Goal: Task Accomplishment & Management: Manage account settings

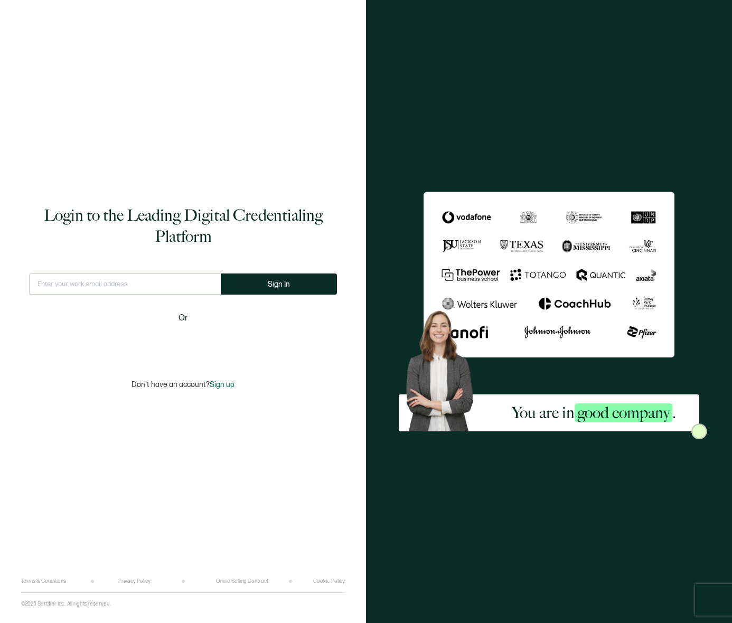
click at [102, 289] on input "text" at bounding box center [125, 284] width 192 height 21
click at [122, 287] on input "text" at bounding box center [125, 284] width 192 height 21
type input "[EMAIL_ADDRESS][DOMAIN_NAME]"
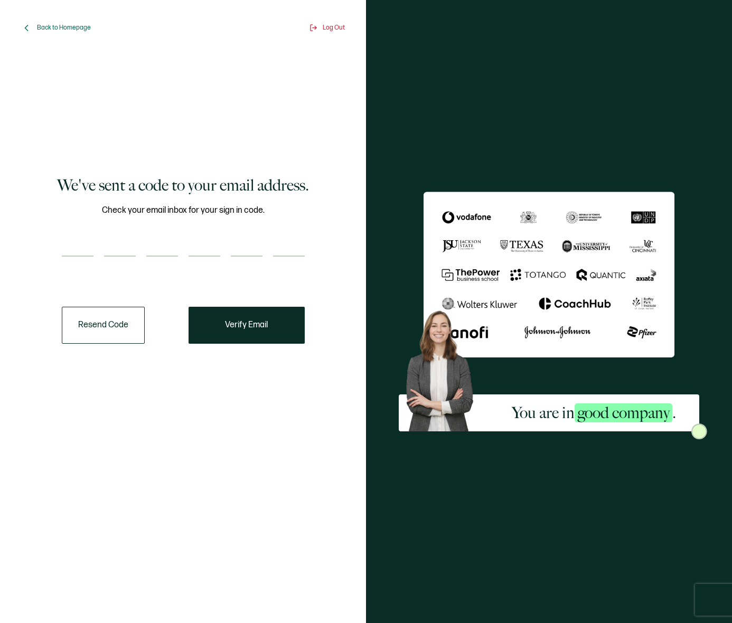
click at [84, 238] on input "number" at bounding box center [78, 246] width 32 height 21
paste input "5"
type input "5"
type input "9"
type input "4"
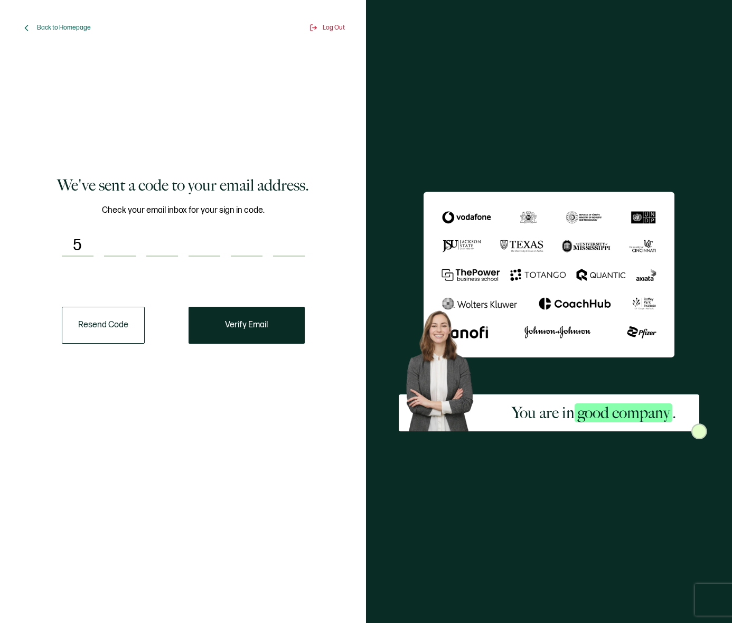
type input "0"
type input "5"
type input "3"
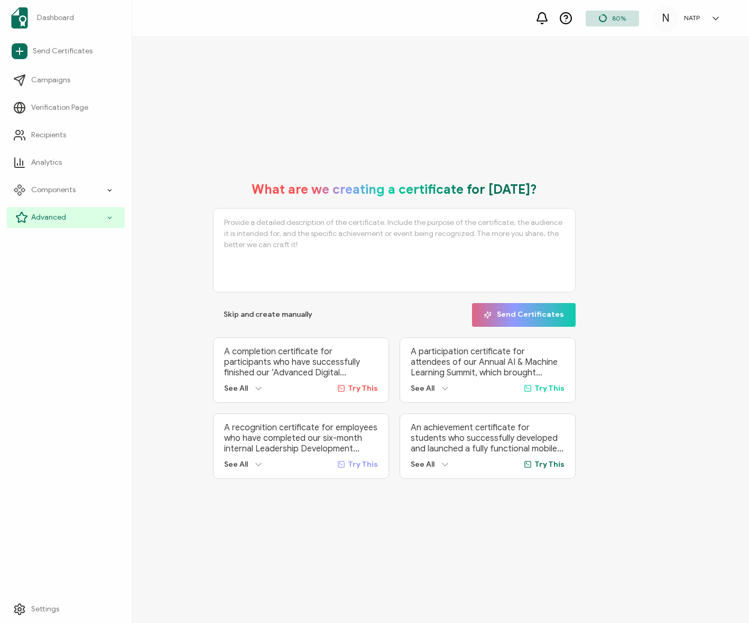
click at [63, 216] on span "Advanced" at bounding box center [48, 217] width 35 height 11
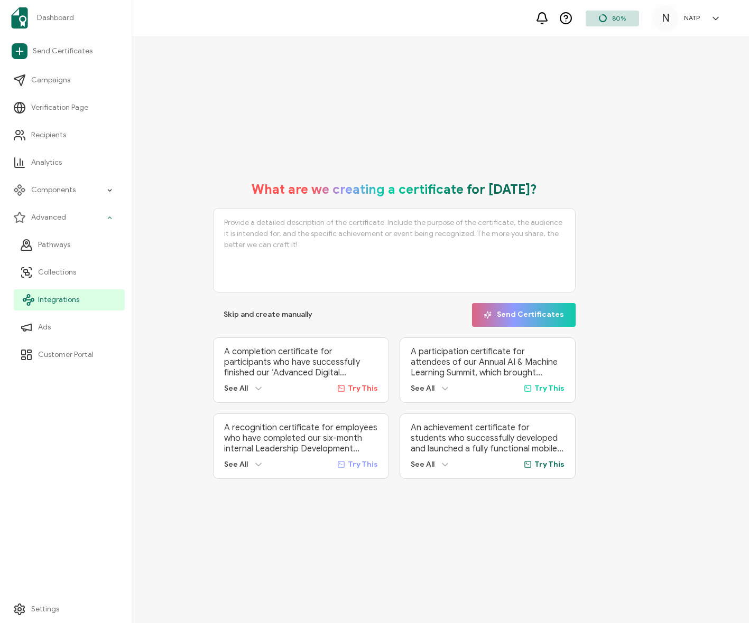
click at [68, 305] on link "Integrations" at bounding box center [69, 300] width 111 height 21
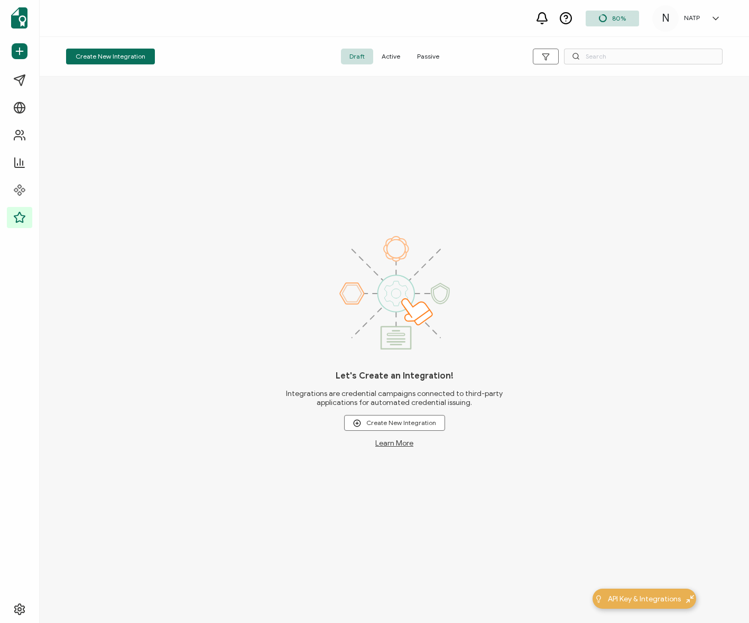
drag, startPoint x: 441, startPoint y: 142, endPoint x: 440, endPoint y: 77, distance: 64.5
click at [440, 106] on div "Let's Create an Integration! Integrations are credential campaigns connected to…" at bounding box center [394, 350] width 709 height 547
click at [440, 49] on span "Passive" at bounding box center [427, 57] width 39 height 16
click at [386, 56] on span "Active" at bounding box center [390, 57] width 35 height 16
click at [362, 52] on span "Draft" at bounding box center [357, 57] width 32 height 16
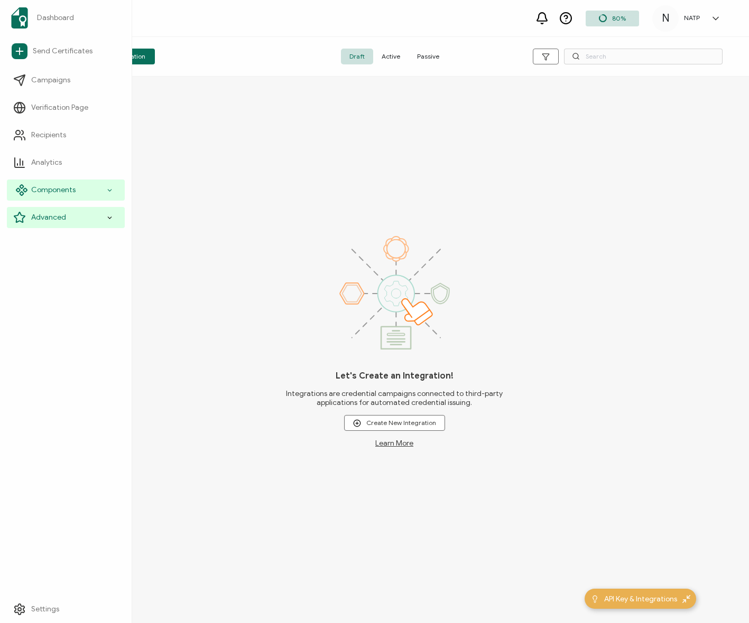
click at [68, 185] on span "Components" at bounding box center [53, 190] width 44 height 11
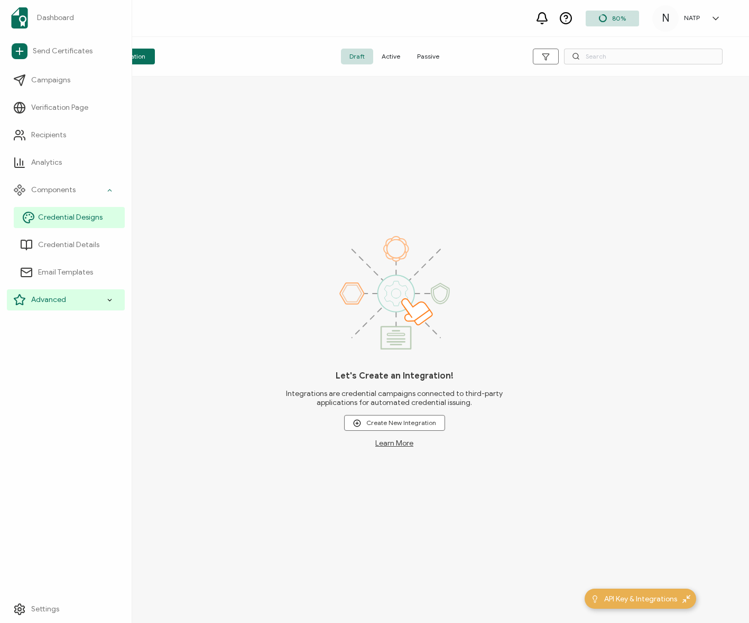
click at [52, 223] on link "Credential Designs" at bounding box center [69, 217] width 111 height 21
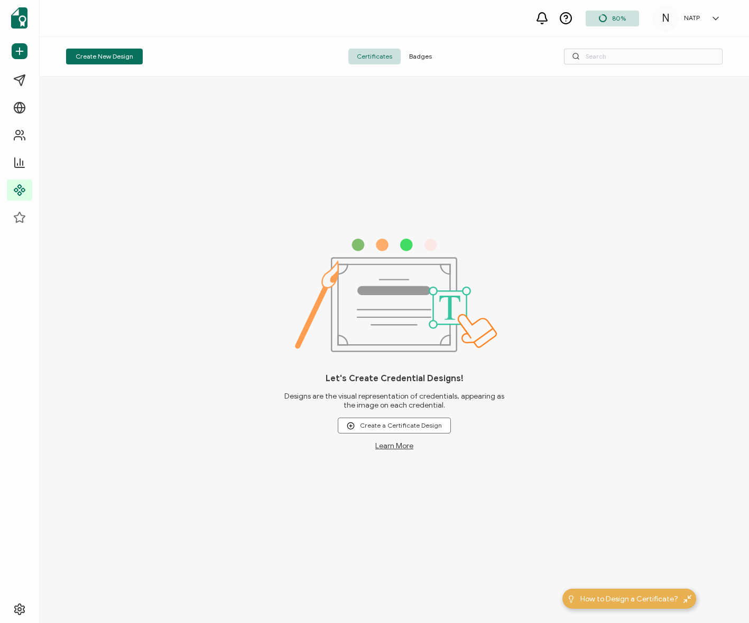
click at [413, 57] on span "Badges" at bounding box center [420, 57] width 40 height 16
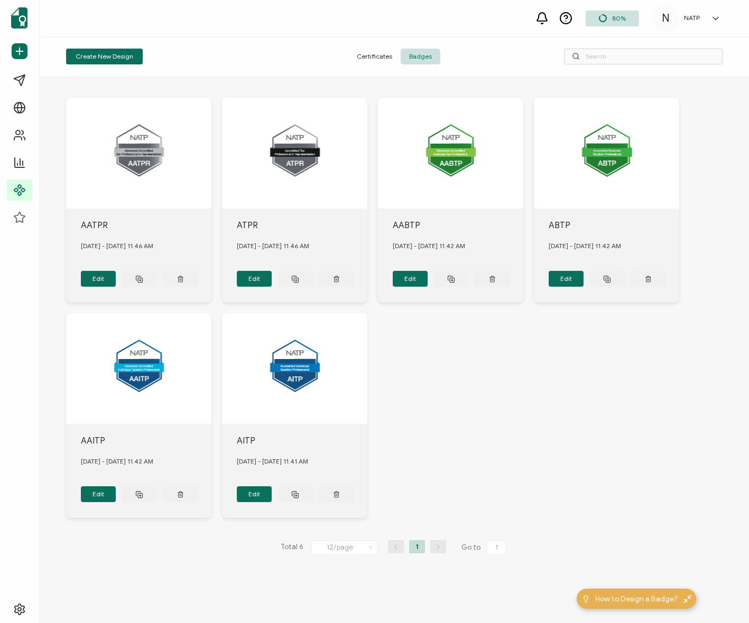
click at [299, 51] on div "Certificates Badges" at bounding box center [394, 57] width 219 height 16
click at [487, 410] on div "AATPR [DATE] - [DATE] 11.46 AM Edit ATPR [DATE] - [DATE] 11.46 AM Edit AABTP [D…" at bounding box center [394, 308] width 656 height 463
click at [382, 58] on span "Certificates" at bounding box center [374, 57] width 52 height 16
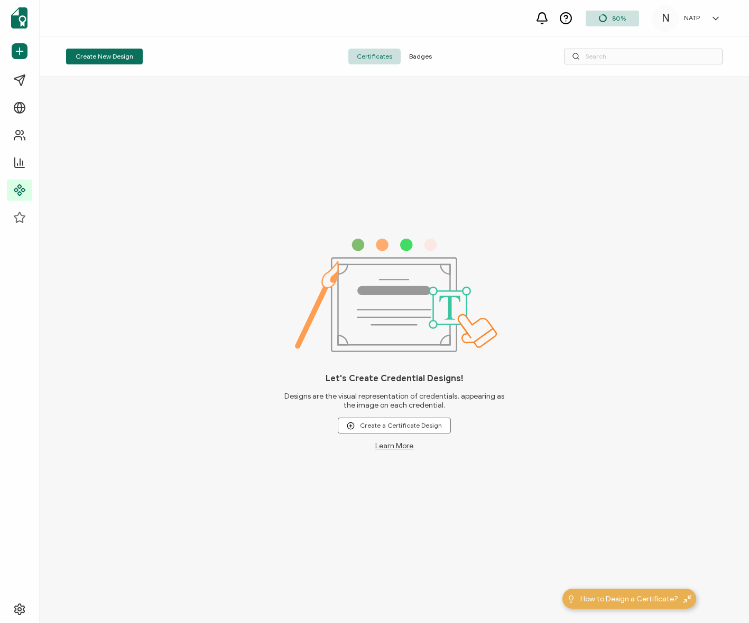
click at [418, 52] on span "Badges" at bounding box center [420, 57] width 40 height 16
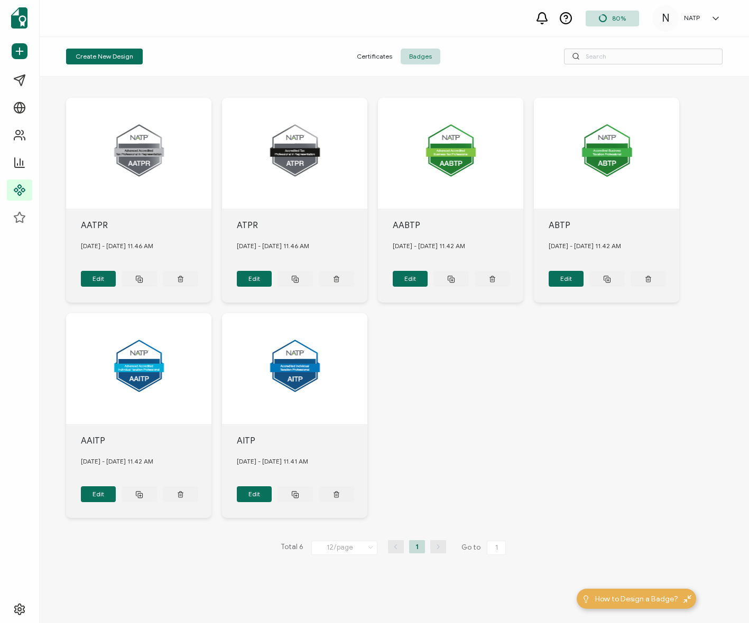
click at [692, 15] on h5 "NATP" at bounding box center [692, 17] width 16 height 7
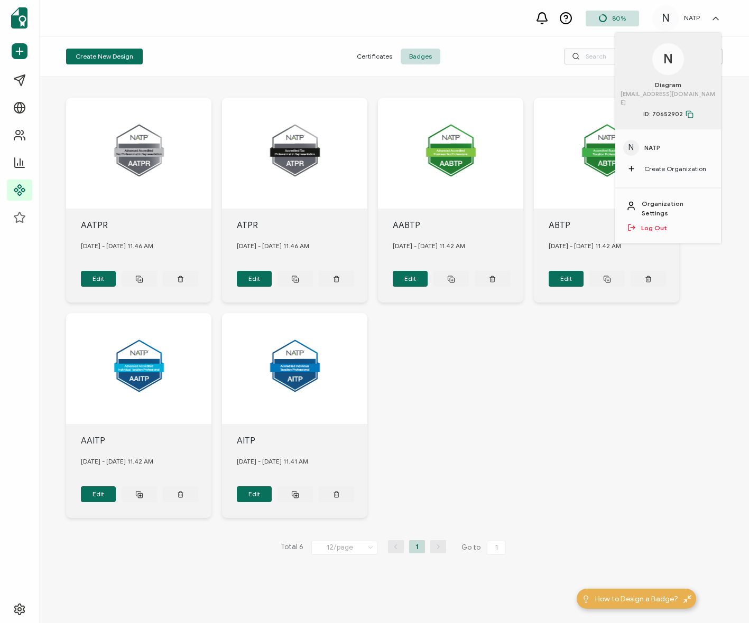
click at [688, 22] on h5 "NATP" at bounding box center [692, 17] width 16 height 7
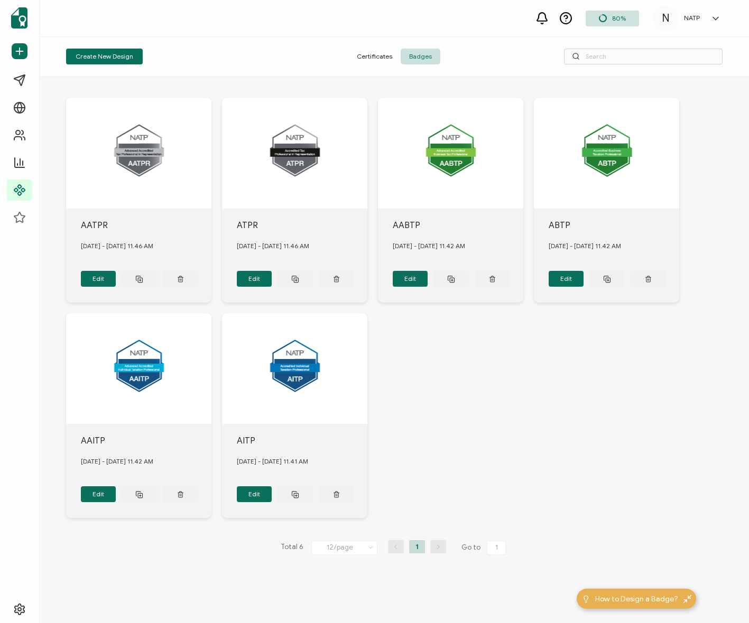
click at [695, 23] on div "N NATP N Diagram [EMAIL_ADDRESS][DOMAIN_NAME] ID: 70652902 N NATP Create Organi…" at bounding box center [689, 18] width 74 height 26
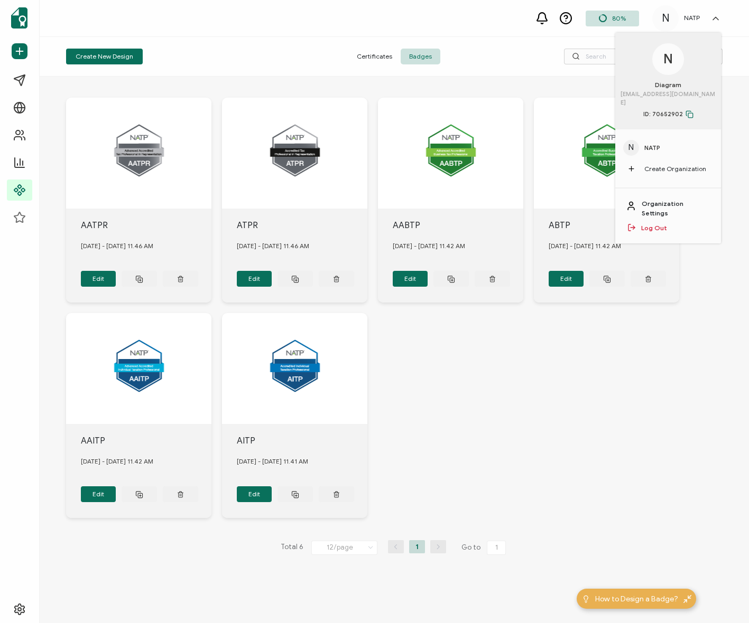
click at [664, 199] on link "Organization Settings" at bounding box center [675, 208] width 69 height 19
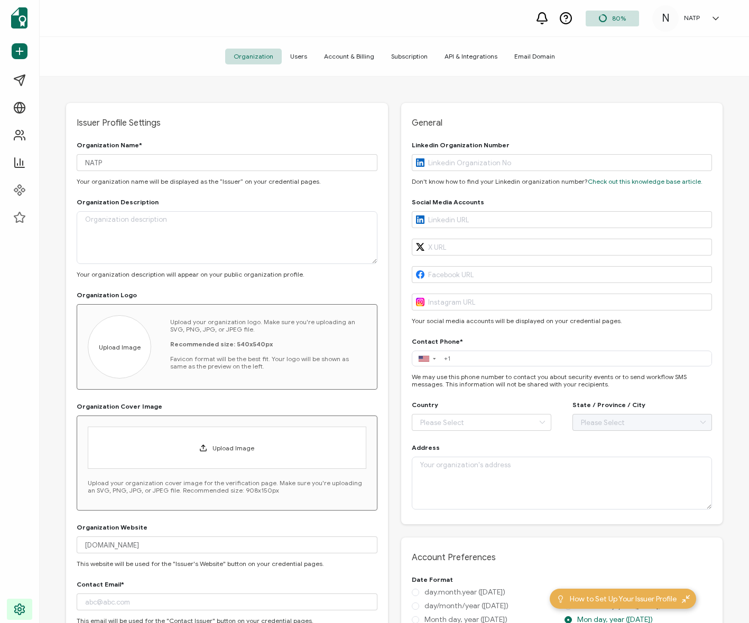
click at [107, 84] on div "Issuer Profile Settings Organization Name* NATP Your organization name will be …" at bounding box center [394, 351] width 709 height 549
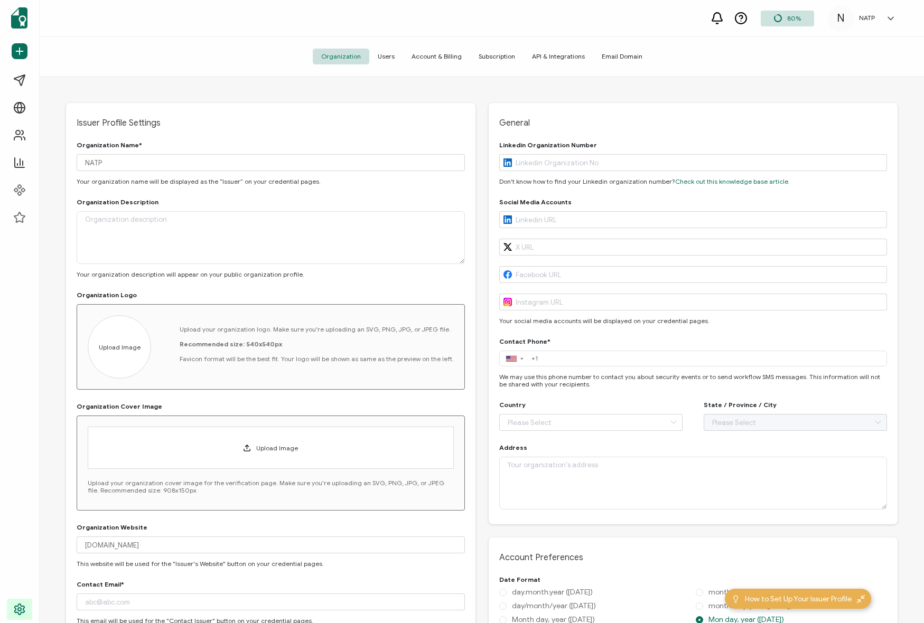
click at [465, 90] on div "Issuer Profile Settings Organization Name* NATP Your organization name will be …" at bounding box center [482, 351] width 884 height 549
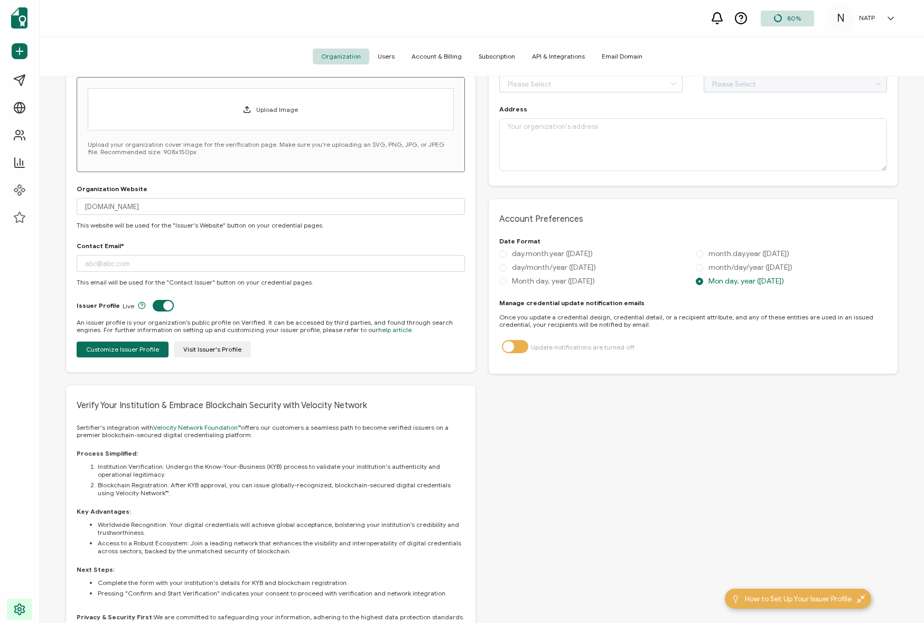
scroll to position [424, 0]
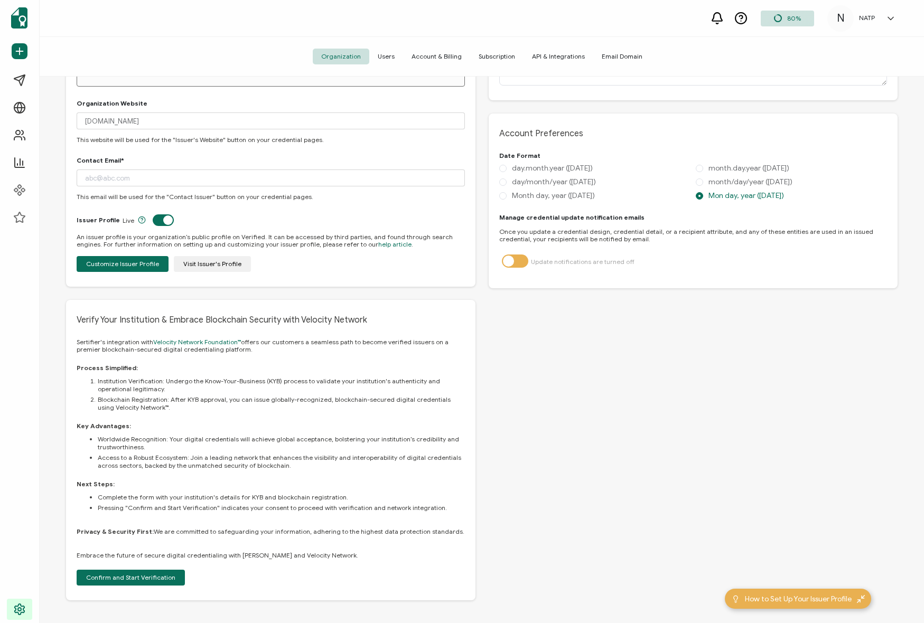
click at [502, 346] on div "General Linkedin Organization Number Don't know how to find your Linkedin organ…" at bounding box center [693, 140] width 409 height 922
click at [502, 353] on div "General Linkedin Organization Number Don't know how to find your Linkedin organ…" at bounding box center [693, 140] width 409 height 922
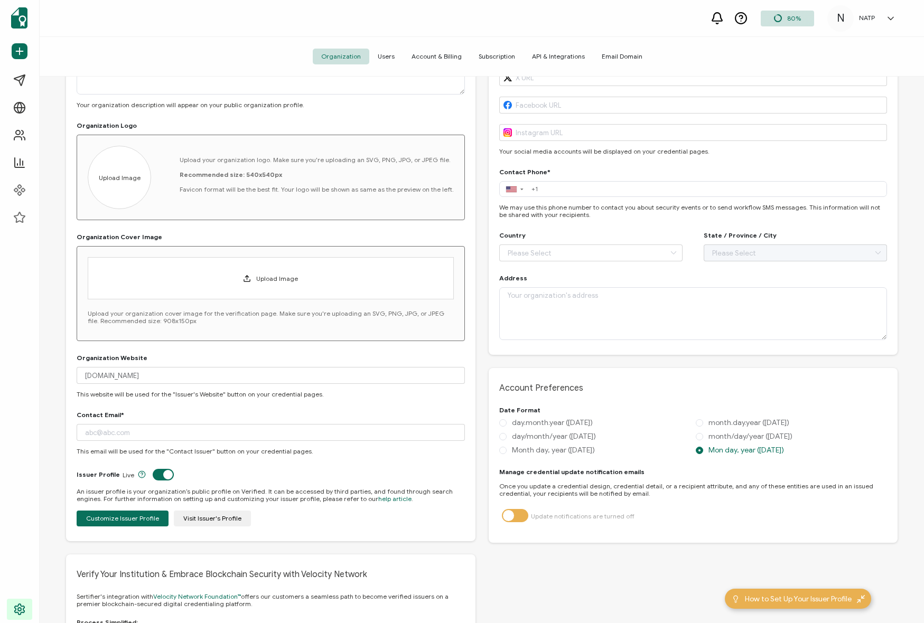
scroll to position [167, 0]
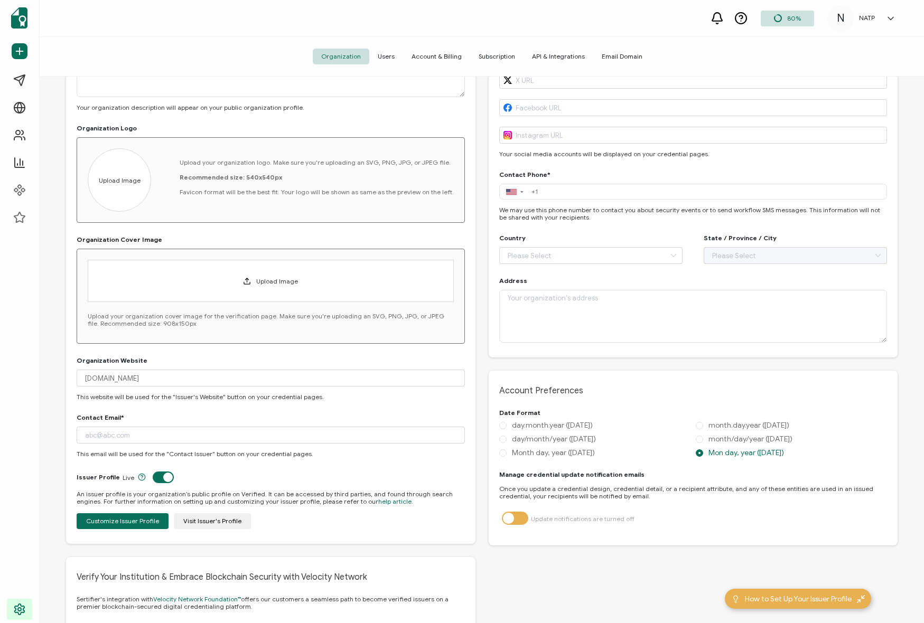
click at [472, 315] on div "Issuer Profile Settings Organization Name* NATP Your organization name will be …" at bounding box center [270, 240] width 409 height 608
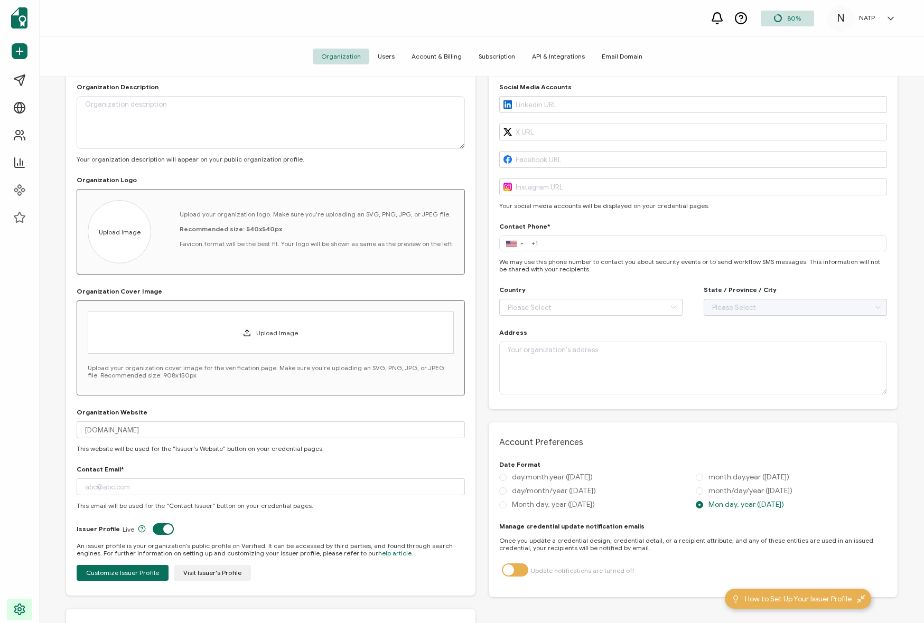
scroll to position [0, 0]
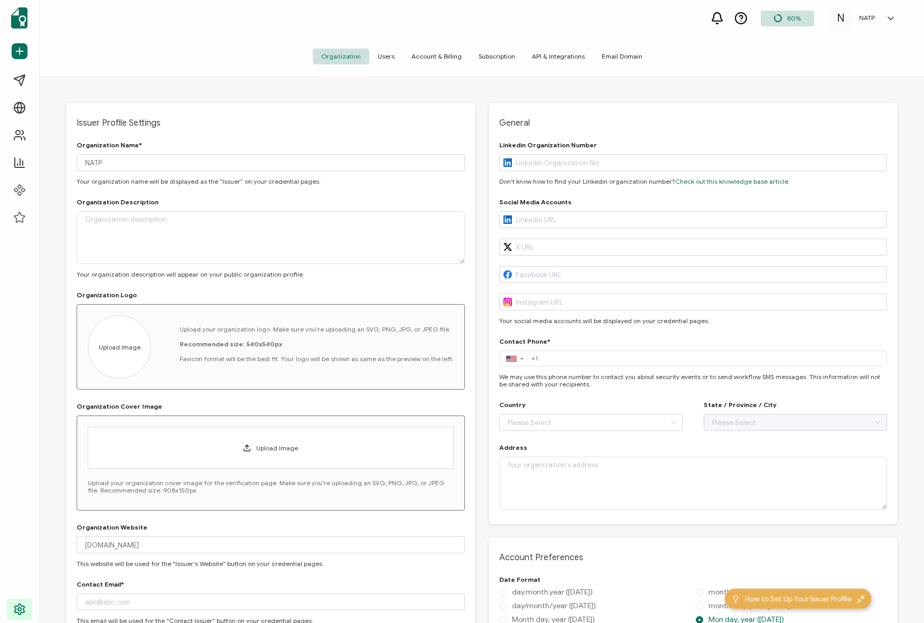
click at [510, 111] on div "General Linkedin Organization Number Don't know how to find your Linkedin organ…" at bounding box center [693, 314] width 409 height 422
click at [390, 53] on span "Users" at bounding box center [386, 57] width 34 height 16
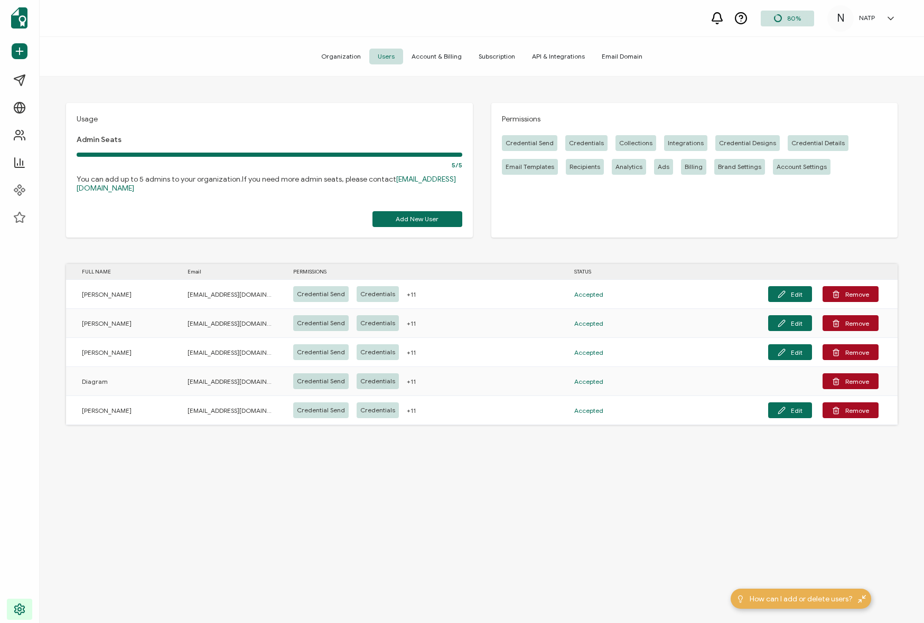
click at [738, 18] on div "NATP" at bounding box center [867, 17] width 26 height 7
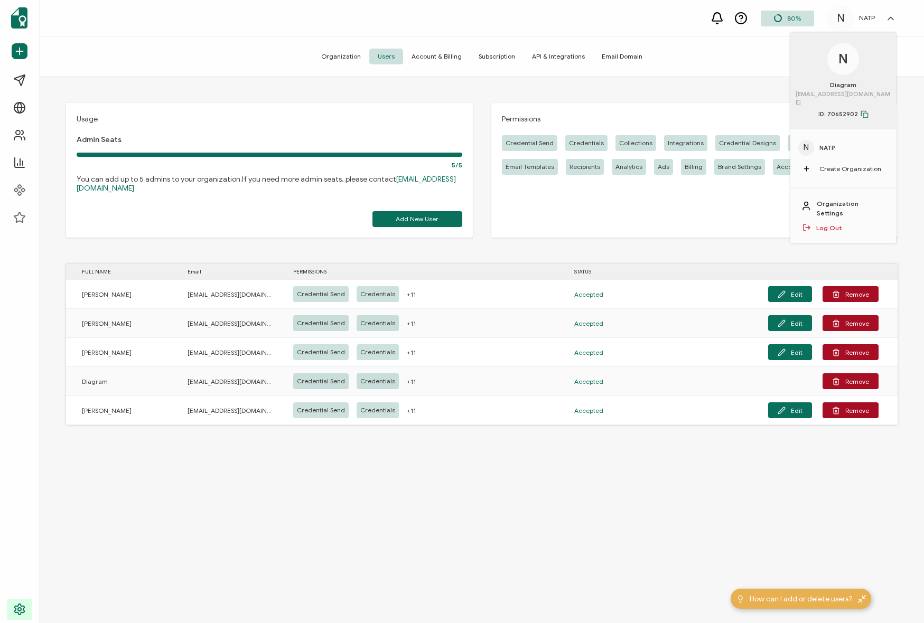
click at [233, 211] on div "Usage Admin Seats 5/5 You can add up to 5 admins to your organization. If you n…" at bounding box center [269, 170] width 407 height 135
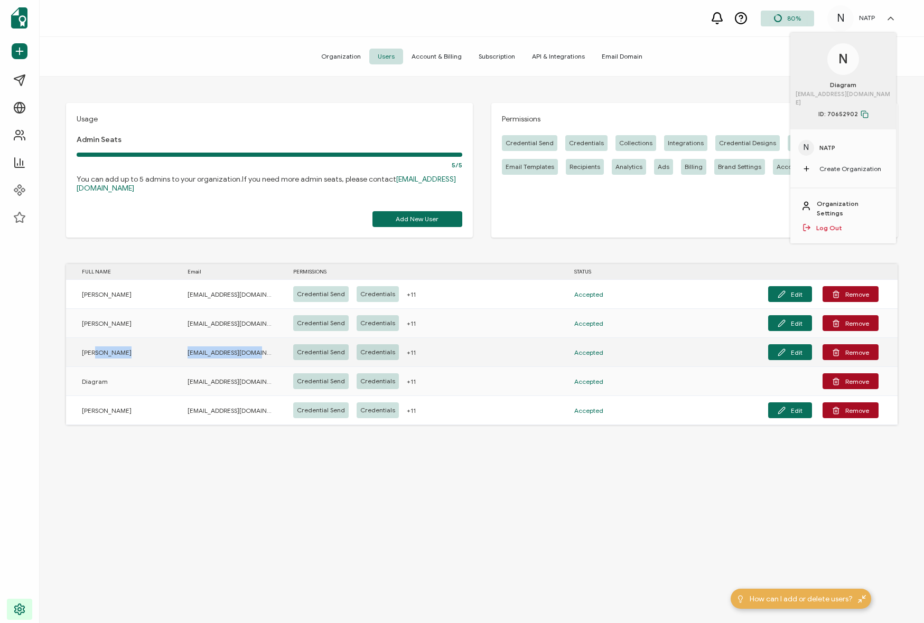
drag, startPoint x: 97, startPoint y: 349, endPoint x: 257, endPoint y: 351, distance: 160.1
click at [257, 351] on tr "[PERSON_NAME] [EMAIL_ADDRESS][DOMAIN_NAME] Credential Send Credentials +11 Acce…" at bounding box center [482, 352] width 832 height 29
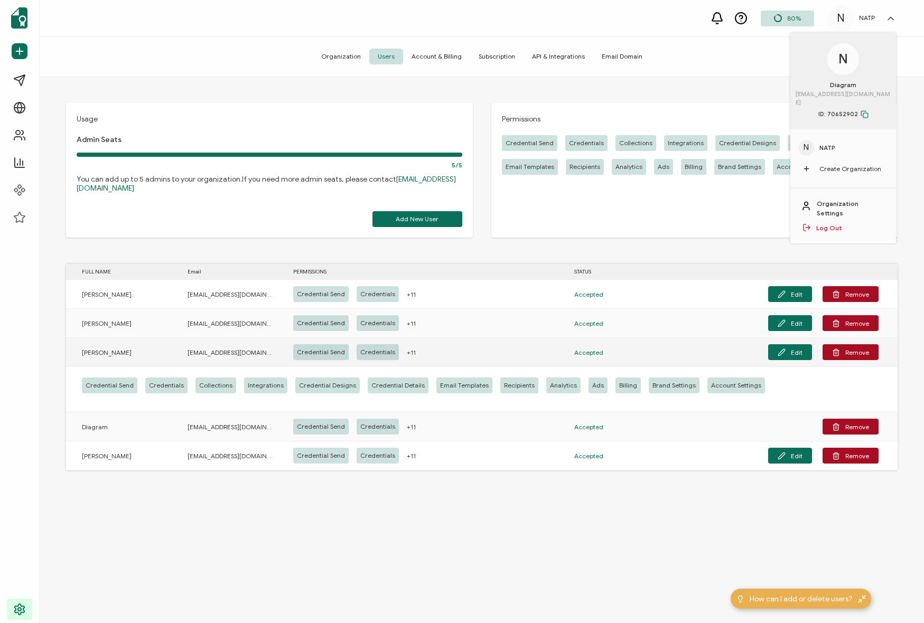
click at [513, 348] on div "Credential Send Credentials +11" at bounding box center [417, 352] width 281 height 16
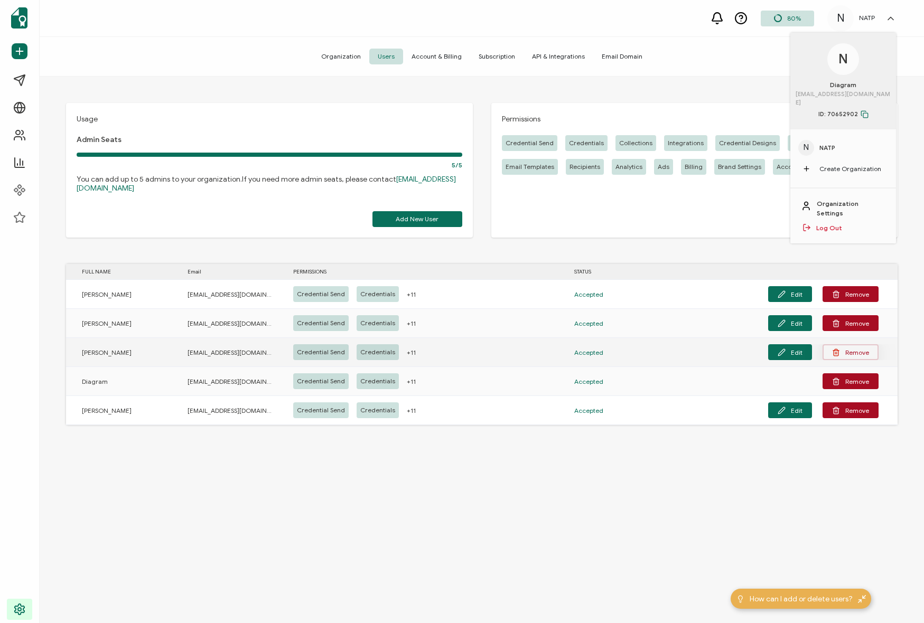
click at [738, 356] on button "Remove" at bounding box center [851, 352] width 56 height 16
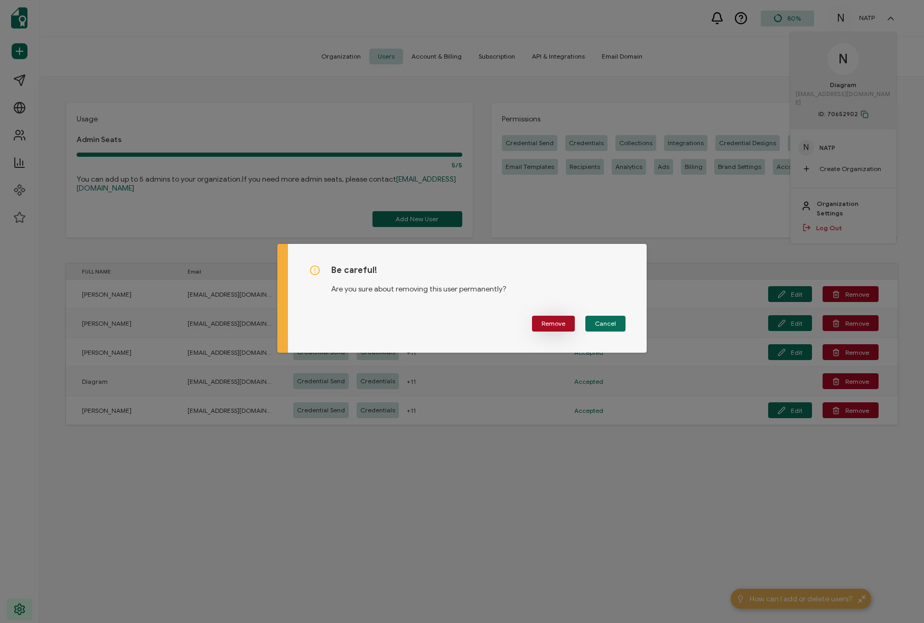
click at [558, 323] on span "Remove" at bounding box center [554, 324] width 24 height 6
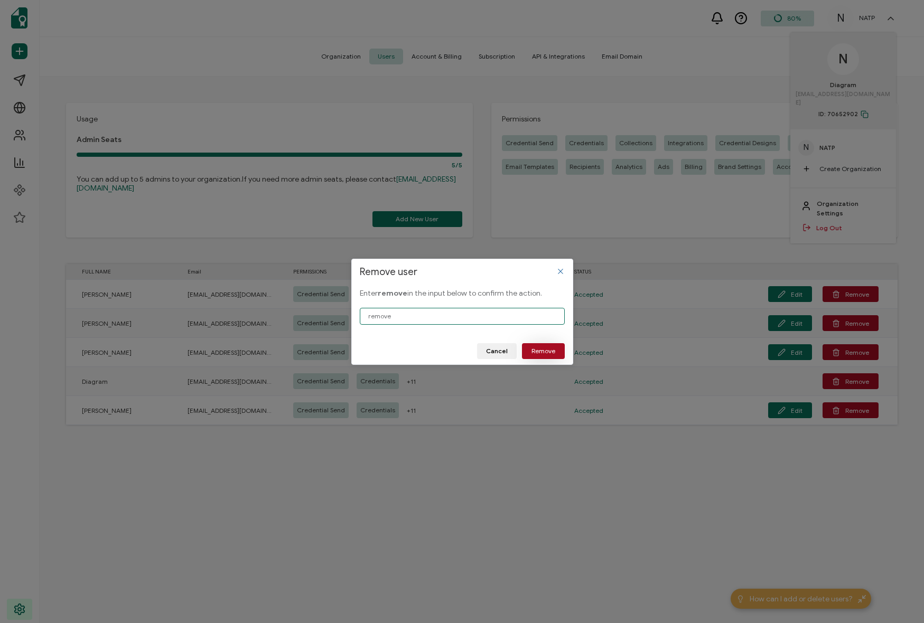
type input "remove"
click at [530, 349] on button "Remove" at bounding box center [543, 351] width 43 height 16
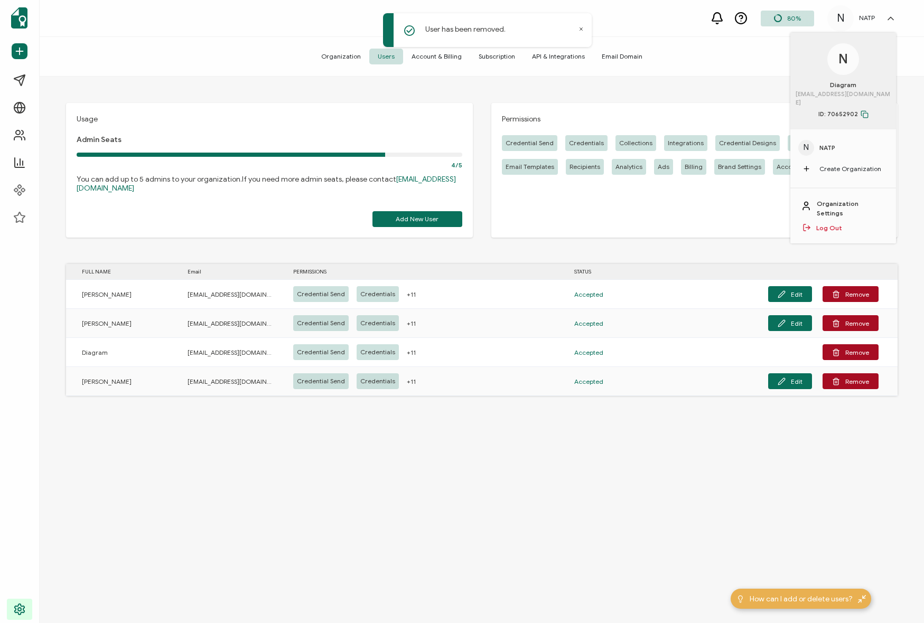
click at [512, 481] on div "Usage Admin Seats 4/5 You can add up to 5 admins to your organization. If you n…" at bounding box center [482, 351] width 884 height 549
click at [350, 446] on div "Usage Admin Seats 4/5 You can add up to 5 admins to your organization. If you n…" at bounding box center [482, 351] width 884 height 549
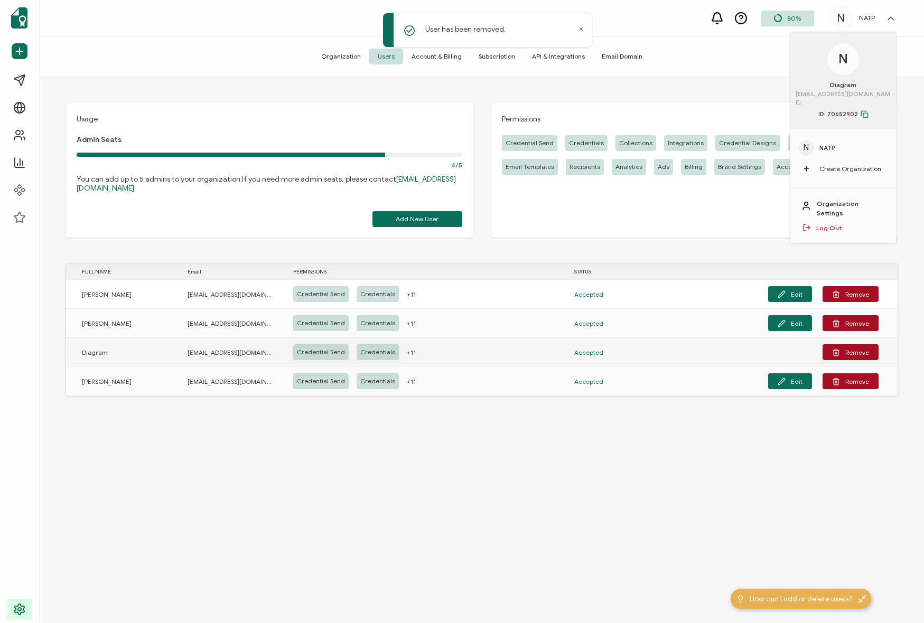
drag, startPoint x: 412, startPoint y: 448, endPoint x: 446, endPoint y: 367, distance: 88.5
click at [406, 446] on div "Usage Admin Seats 4/5 You can add up to 5 admins to your organization. If you n…" at bounding box center [482, 351] width 884 height 549
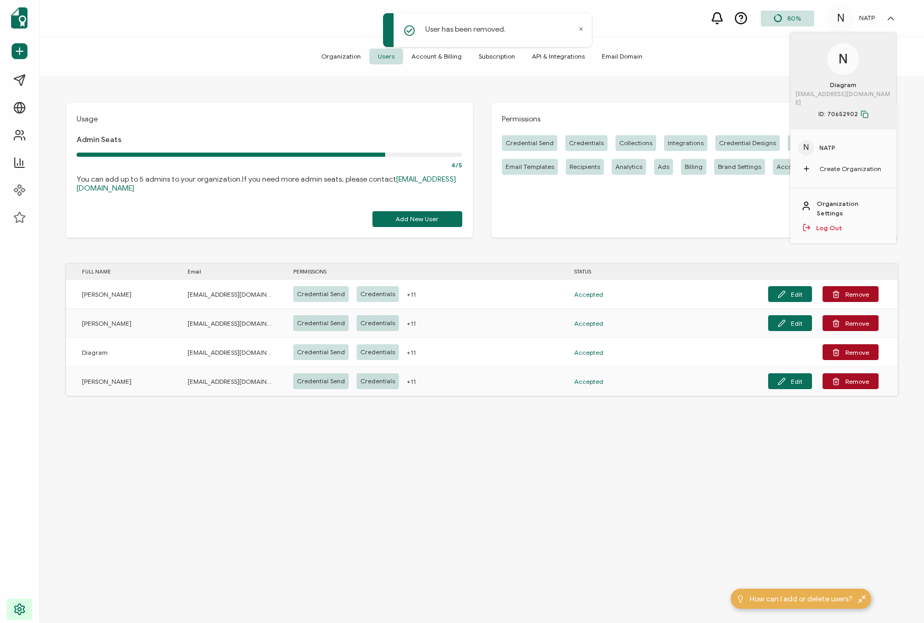
click at [425, 51] on div "User has been removed." at bounding box center [488, 32] width 211 height 42
click at [439, 58] on span "Account & Billing" at bounding box center [436, 57] width 67 height 16
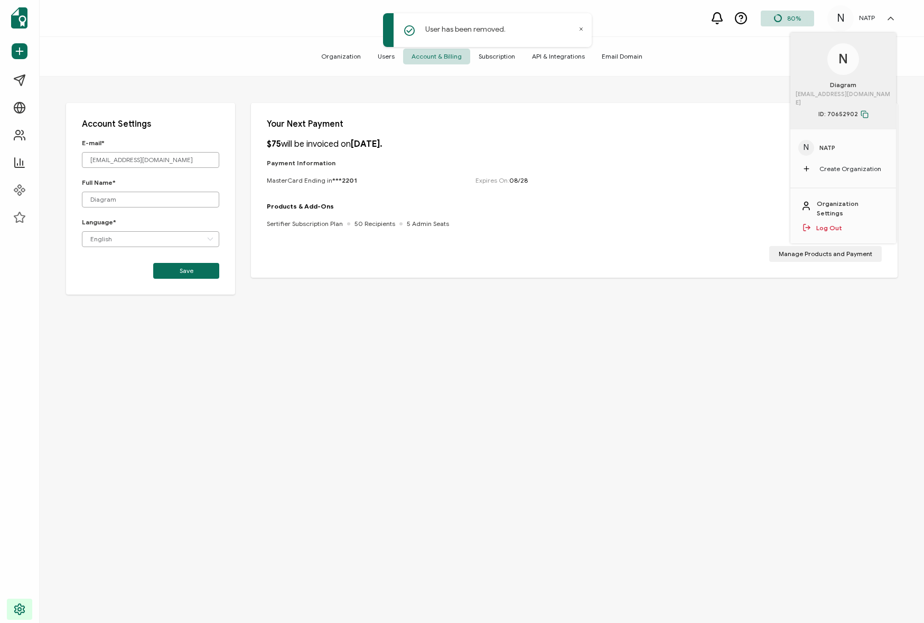
click at [455, 122] on p "Your Next Payment" at bounding box center [574, 124] width 615 height 11
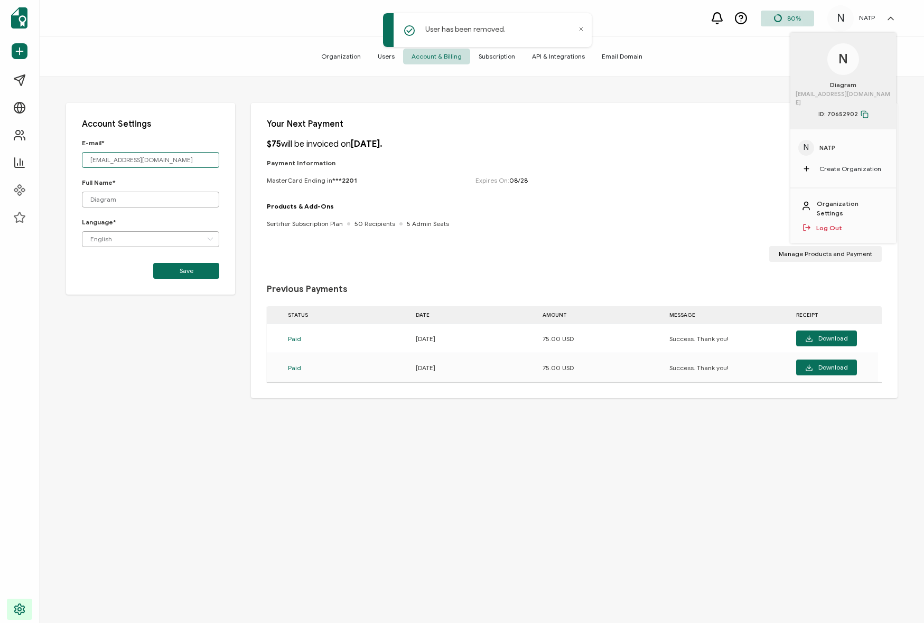
click at [144, 162] on input "[EMAIL_ADDRESS][DOMAIN_NAME]" at bounding box center [150, 160] width 137 height 16
drag, startPoint x: 165, startPoint y: 160, endPoint x: 90, endPoint y: 156, distance: 75.6
click at [90, 156] on input "[EMAIL_ADDRESS][DOMAIN_NAME]" at bounding box center [150, 160] width 137 height 16
click at [209, 143] on p "E-mail*" at bounding box center [150, 143] width 137 height 8
click at [546, 134] on div "Your Next Payment $75 will be invoiced on [DATE]. Payment Information MasterCar…" at bounding box center [574, 250] width 647 height 295
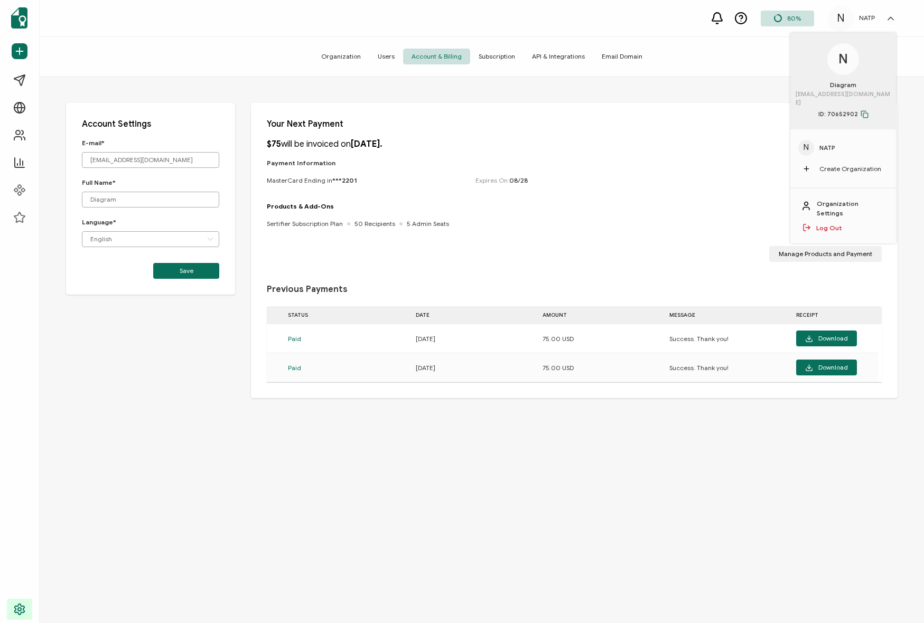
click at [532, 130] on div "Your Next Payment $75 will be invoiced on [DATE]. Payment Information MasterCar…" at bounding box center [574, 250] width 647 height 295
click at [738, 17] on div "N Diagram [EMAIL_ADDRESS][DOMAIN_NAME] ID: 70652902 N NATP Create Organization …" at bounding box center [890, 18] width 21 height 11
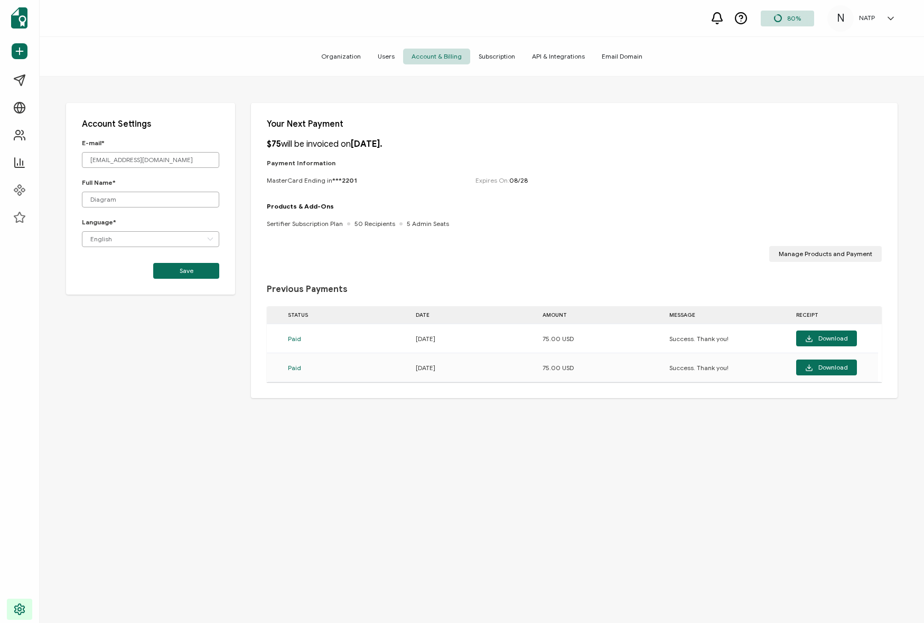
click at [478, 151] on div "$75 will be invoiced on [DATE]. Payment Information MasterCard Ending in ***220…" at bounding box center [574, 200] width 615 height 123
click at [738, 15] on icon at bounding box center [890, 18] width 11 height 11
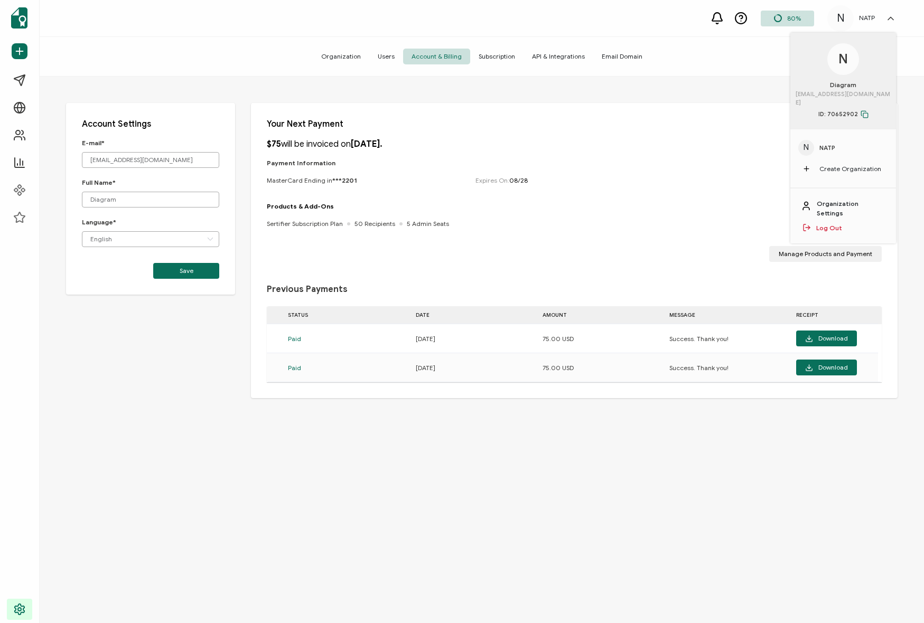
click at [738, 199] on link "Organization Settings" at bounding box center [851, 208] width 69 height 19
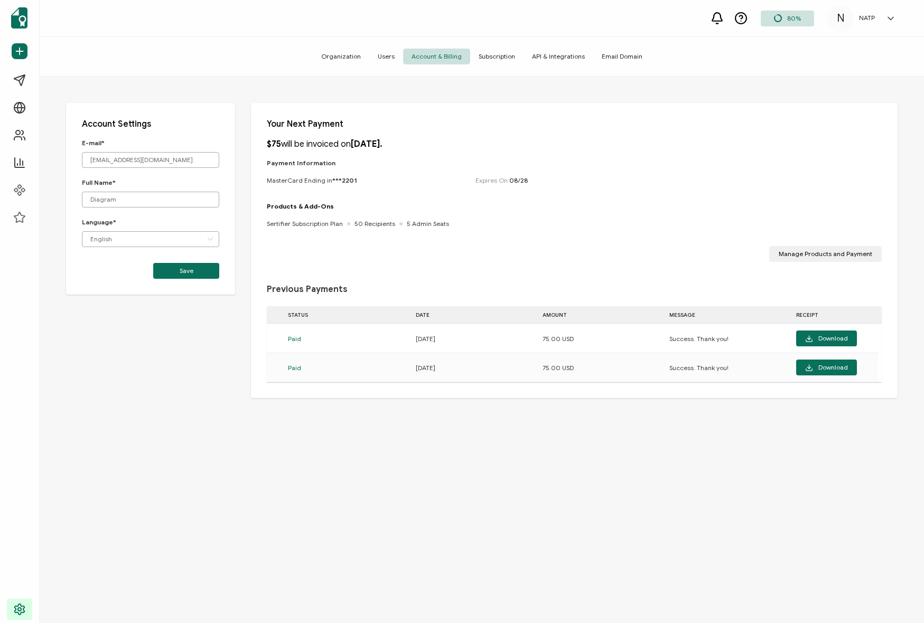
click at [335, 53] on span "Organization" at bounding box center [341, 57] width 57 height 16
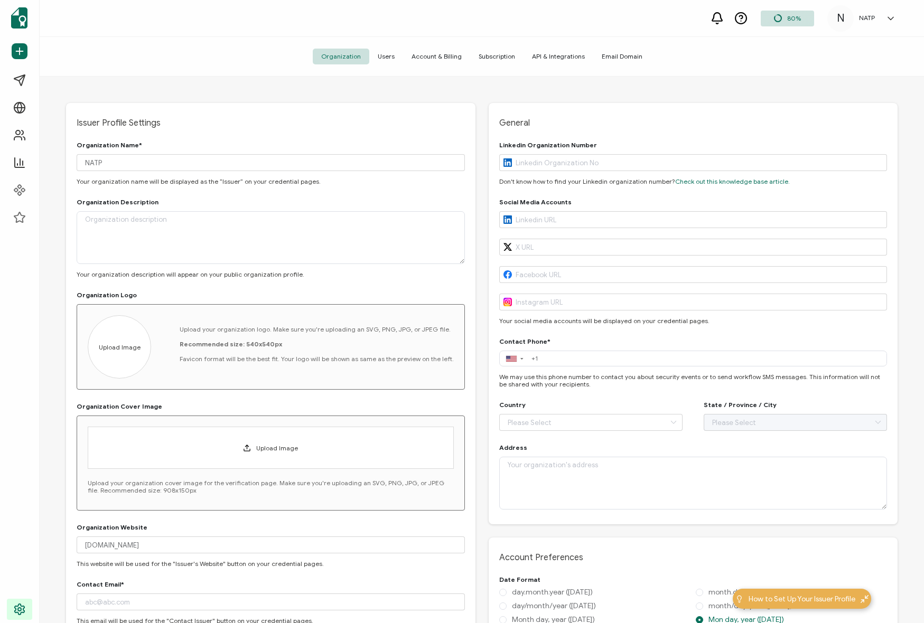
click at [437, 52] on span "Account & Billing" at bounding box center [436, 57] width 67 height 16
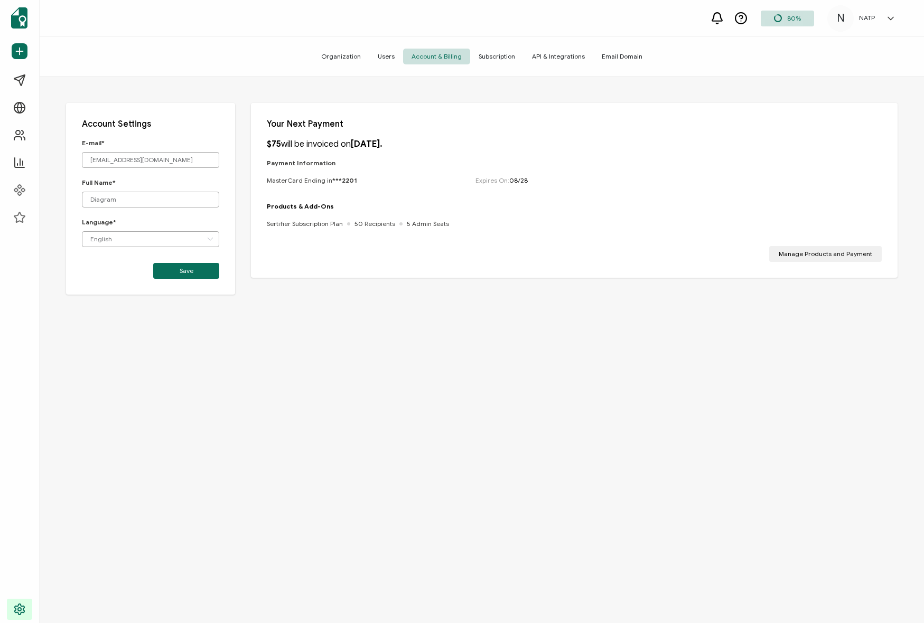
click at [325, 122] on p "Your Next Payment" at bounding box center [574, 124] width 615 height 11
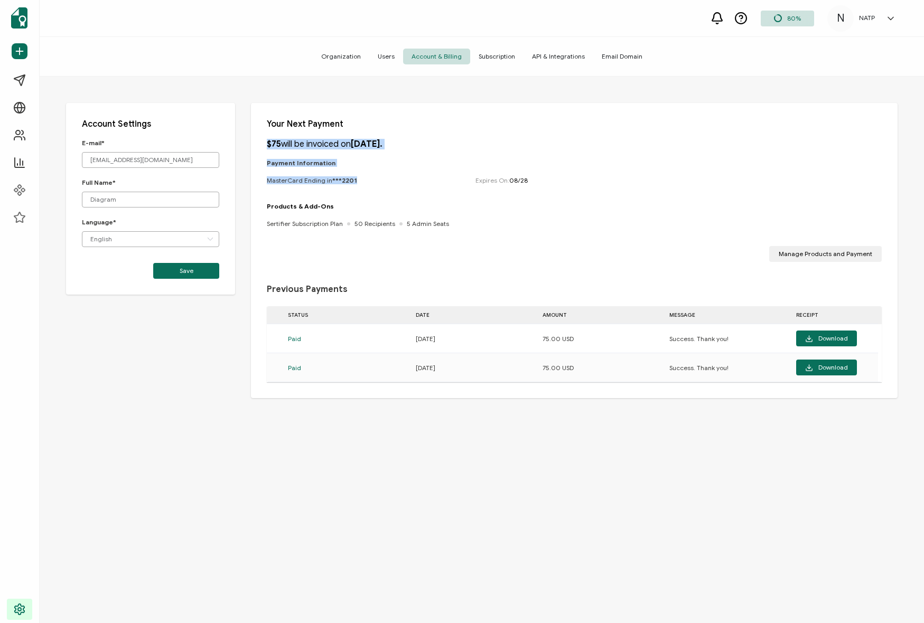
drag, startPoint x: 262, startPoint y: 141, endPoint x: 428, endPoint y: 206, distance: 178.7
click at [428, 206] on div "Your Next Payment $75 will be invoiced on [DATE]. Payment Information MasterCar…" at bounding box center [574, 250] width 647 height 295
click at [427, 204] on p "Products & Add-Ons" at bounding box center [358, 206] width 182 height 8
drag, startPoint x: 364, startPoint y: 182, endPoint x: 259, endPoint y: 177, distance: 105.3
click at [259, 177] on div "Your Next Payment $75 will be invoiced on [DATE]. Payment Information MasterCar…" at bounding box center [574, 250] width 647 height 295
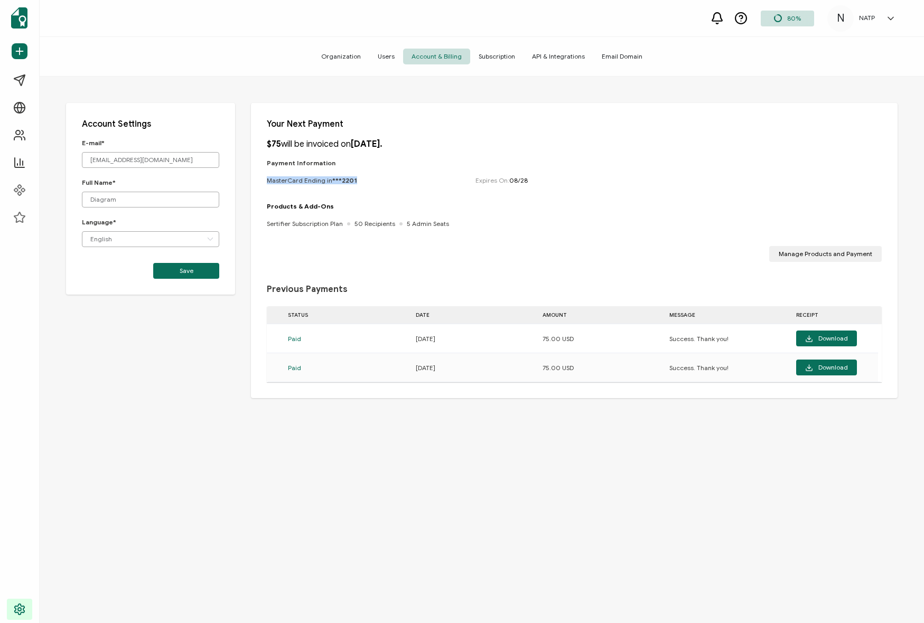
click at [361, 175] on div "Payment Information MasterCard Ending in ***2201 Expires On: [CREDIT_CARD_DATA]" at bounding box center [574, 181] width 615 height 44
click at [370, 172] on div "Payment Information MasterCard Ending in ***2201 Expires On: [CREDIT_CARD_DATA]" at bounding box center [574, 181] width 615 height 44
drag, startPoint x: 122, startPoint y: 200, endPoint x: 64, endPoint y: 196, distance: 57.2
click at [64, 196] on div "Account Settings E-mail* [EMAIL_ADDRESS][DOMAIN_NAME] Full Name* Diagram Langua…" at bounding box center [482, 370] width 884 height 586
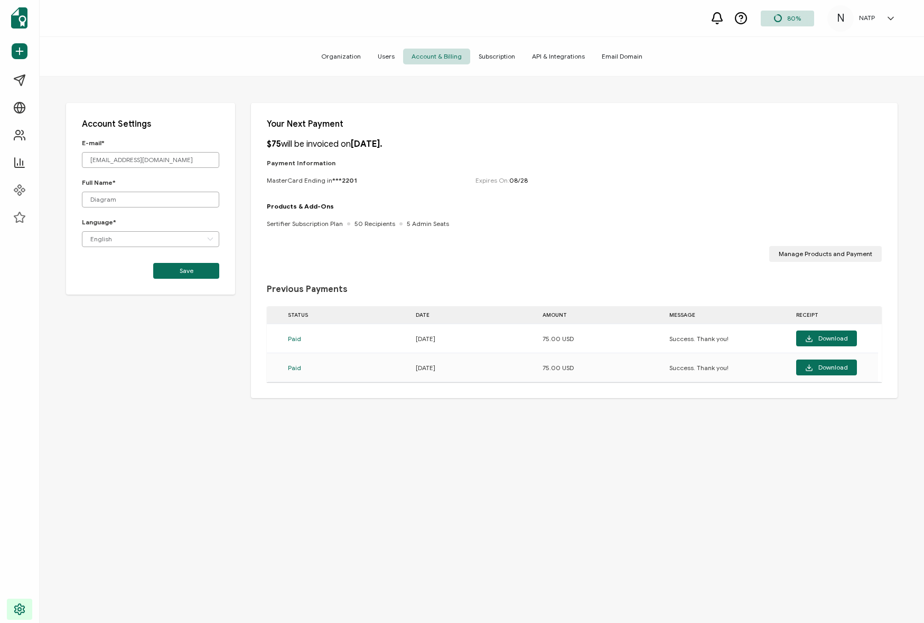
click at [151, 180] on p "Full Name*" at bounding box center [150, 183] width 137 height 8
click at [130, 198] on input "Diagram" at bounding box center [150, 200] width 137 height 16
click at [158, 152] on input "[EMAIL_ADDRESS][DOMAIN_NAME]" at bounding box center [150, 160] width 137 height 16
click at [166, 155] on input "[EMAIL_ADDRESS][DOMAIN_NAME]" at bounding box center [150, 160] width 137 height 16
drag, startPoint x: 172, startPoint y: 157, endPoint x: 85, endPoint y: 153, distance: 87.3
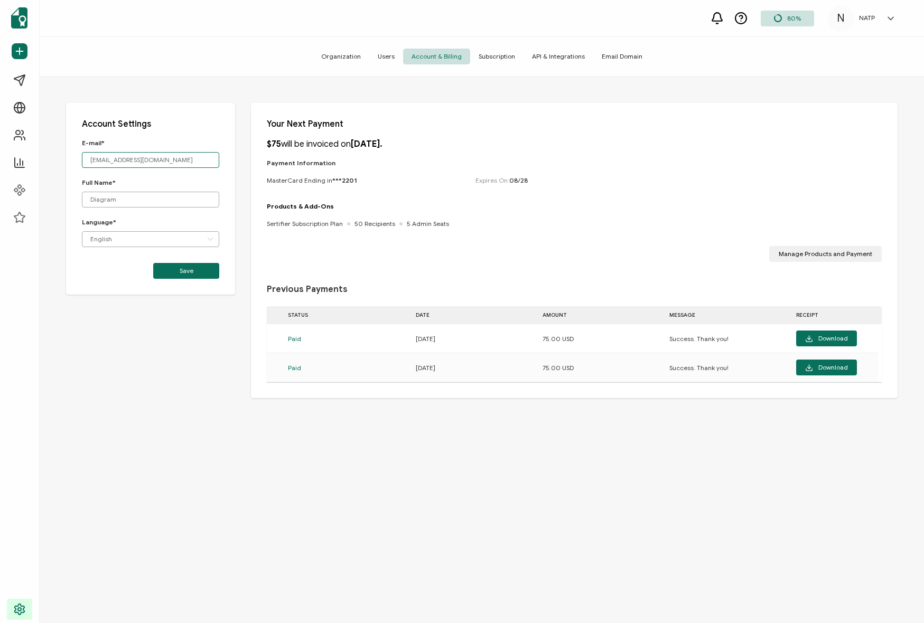
click at [85, 153] on input "[EMAIL_ADDRESS][DOMAIN_NAME]" at bounding box center [150, 160] width 137 height 16
click at [398, 55] on span "Users" at bounding box center [386, 57] width 34 height 16
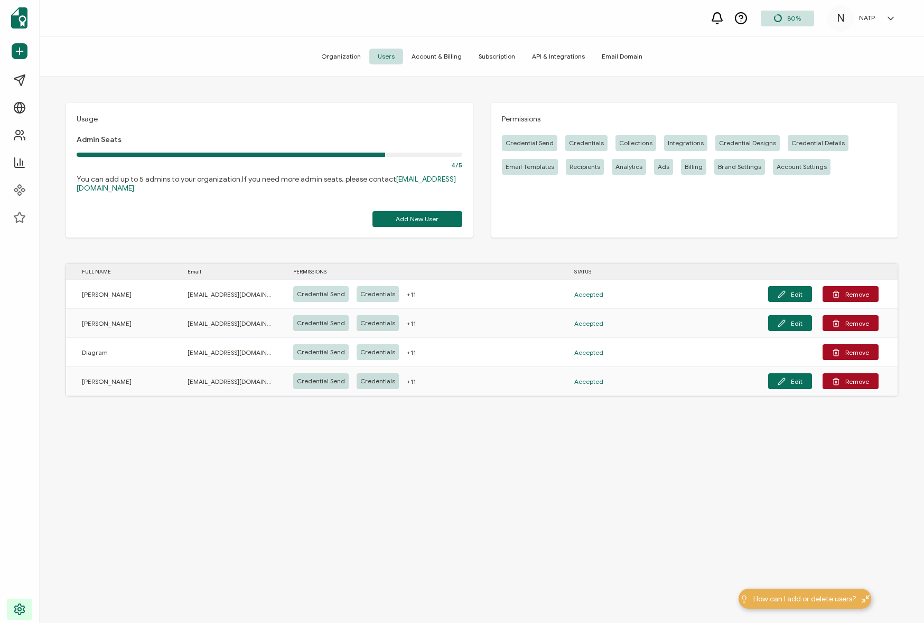
click at [506, 55] on span "Subscription" at bounding box center [496, 57] width 53 height 16
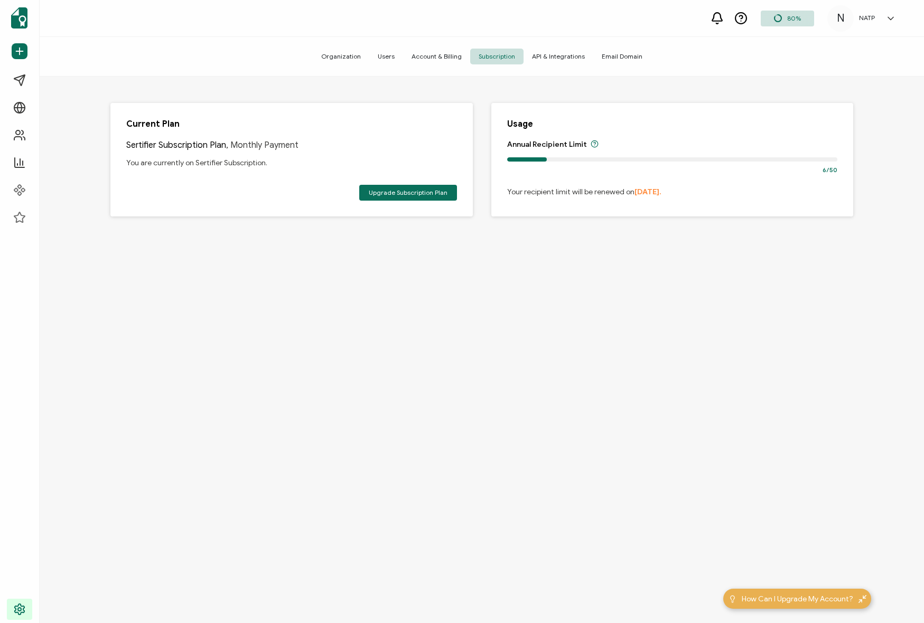
click at [570, 58] on span "API & Integrations" at bounding box center [559, 57] width 70 height 16
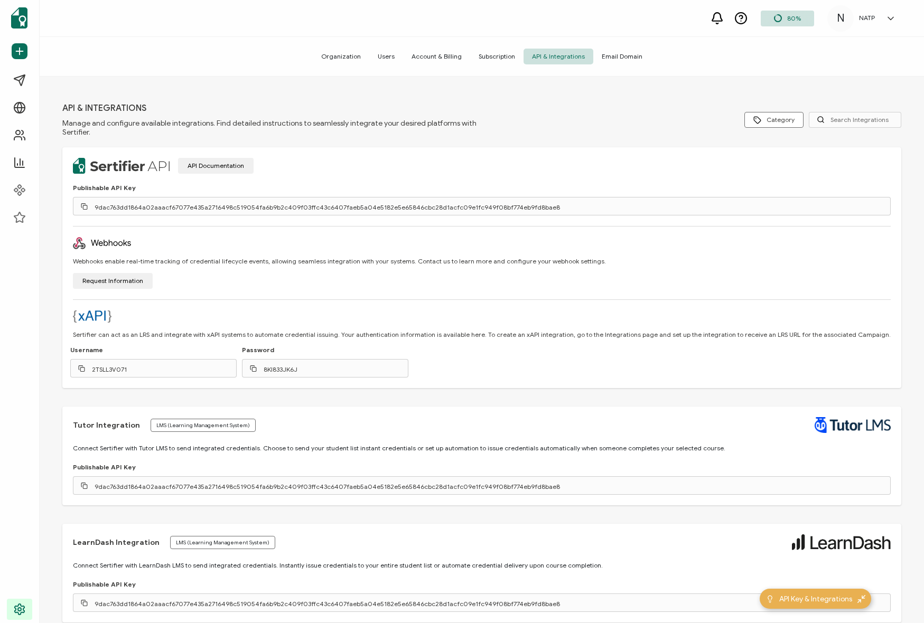
click at [570, 103] on div "Api & Integrations Manage and configure available integrations. Find detailed i…" at bounding box center [481, 120] width 839 height 34
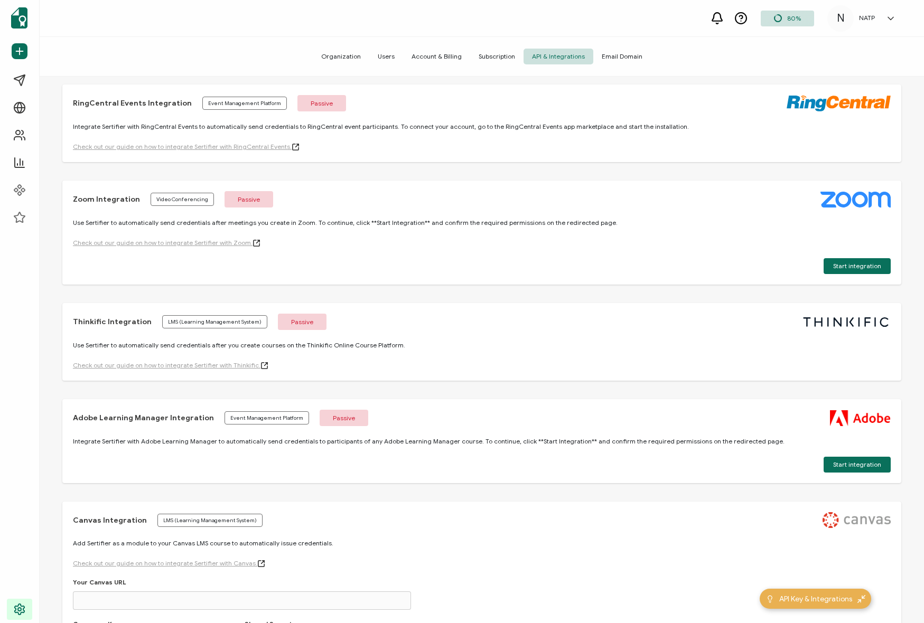
scroll to position [462, 0]
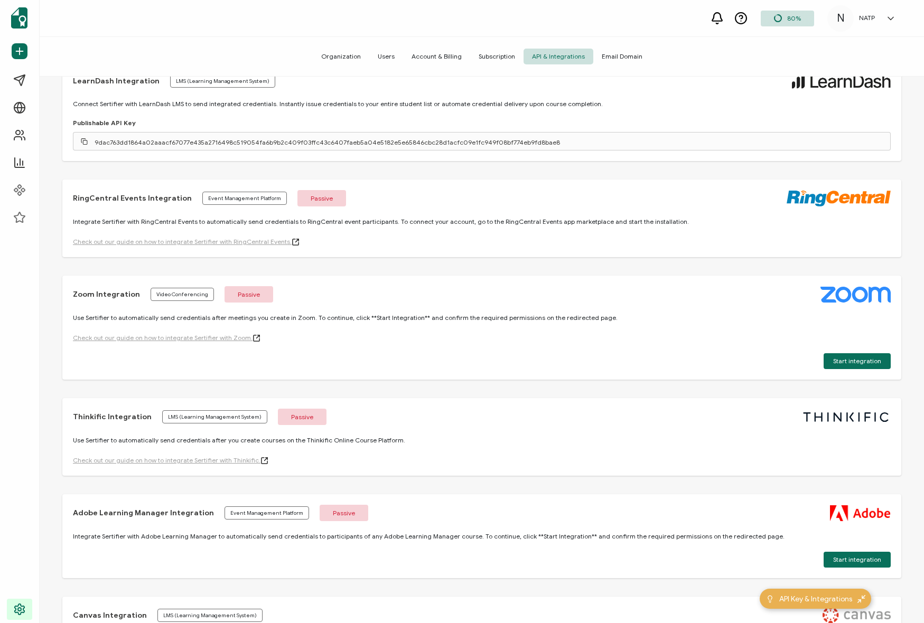
click at [58, 172] on div "Api & Integrations Manage and configure available integrations. Find detailed i…" at bounding box center [482, 351] width 884 height 549
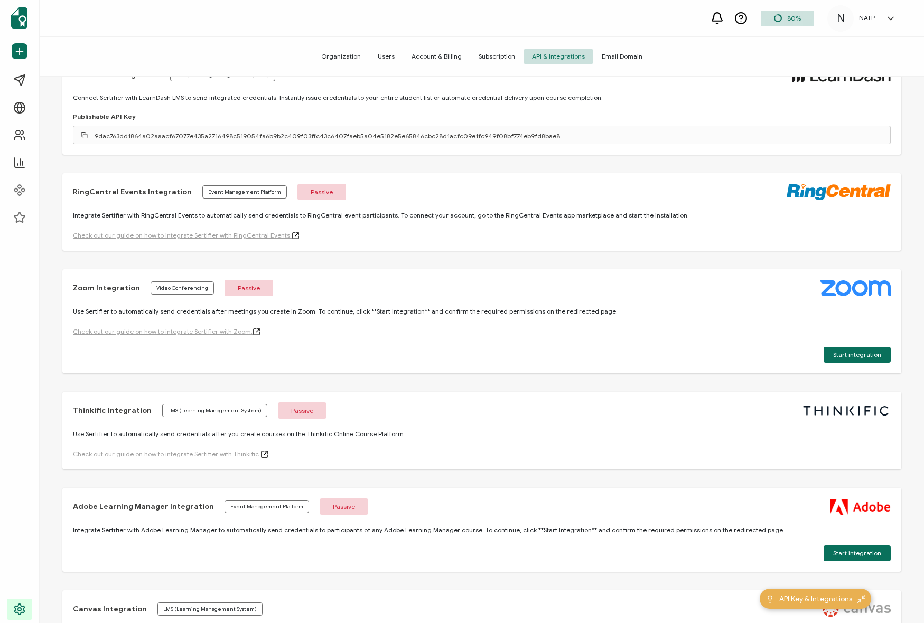
scroll to position [469, 0]
click at [409, 60] on span "Account & Billing" at bounding box center [436, 57] width 67 height 16
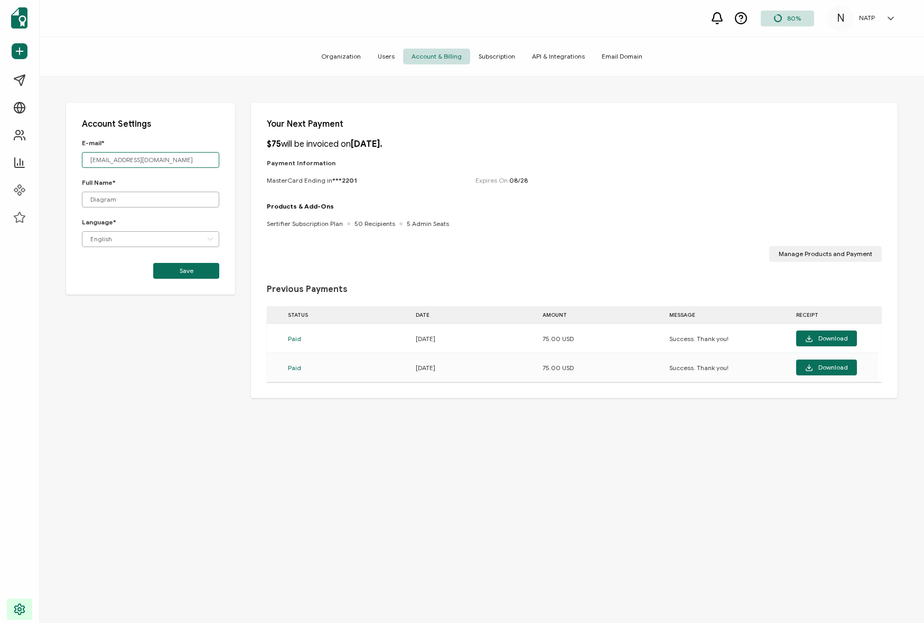
drag, startPoint x: 166, startPoint y: 156, endPoint x: 74, endPoint y: 155, distance: 92.5
click at [74, 155] on div "Account Settings E-mail* [EMAIL_ADDRESS][DOMAIN_NAME] Full Name* Diagram Langua…" at bounding box center [150, 199] width 169 height 192
click at [172, 161] on input "[EMAIL_ADDRESS][DOMAIN_NAME]" at bounding box center [150, 160] width 137 height 16
drag, startPoint x: 180, startPoint y: 146, endPoint x: 175, endPoint y: 159, distance: 13.4
click at [180, 146] on p "E-mail*" at bounding box center [150, 143] width 137 height 8
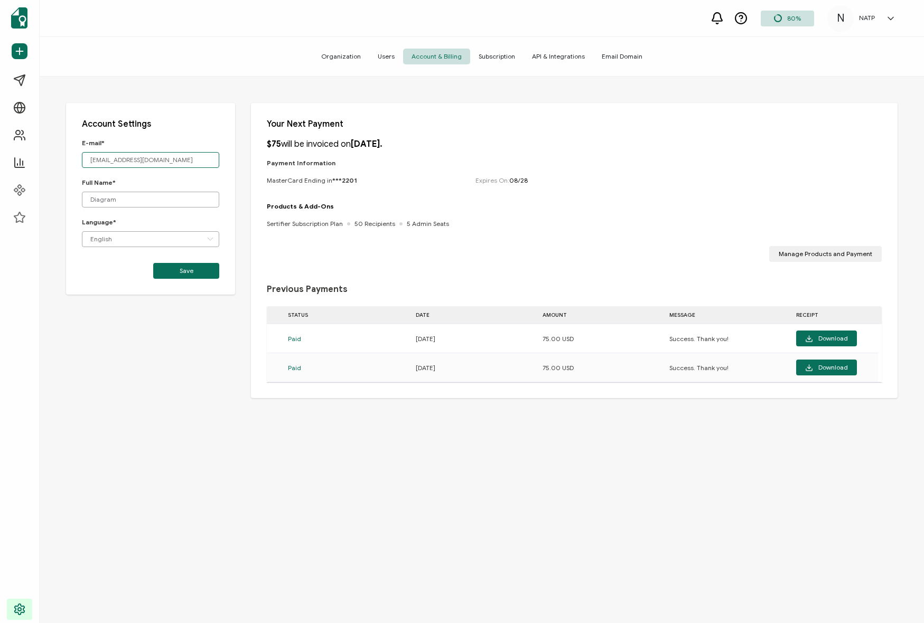
click at [161, 166] on input "[EMAIL_ADDRESS][DOMAIN_NAME]" at bounding box center [150, 160] width 137 height 16
drag, startPoint x: 100, startPoint y: 155, endPoint x: 61, endPoint y: 153, distance: 39.2
click at [61, 153] on div "Account Settings E-mail* [EMAIL_ADDRESS][DOMAIN_NAME] Full Name* Diagram Langua…" at bounding box center [482, 370] width 884 height 586
click at [738, 15] on div "NATP" at bounding box center [867, 17] width 26 height 7
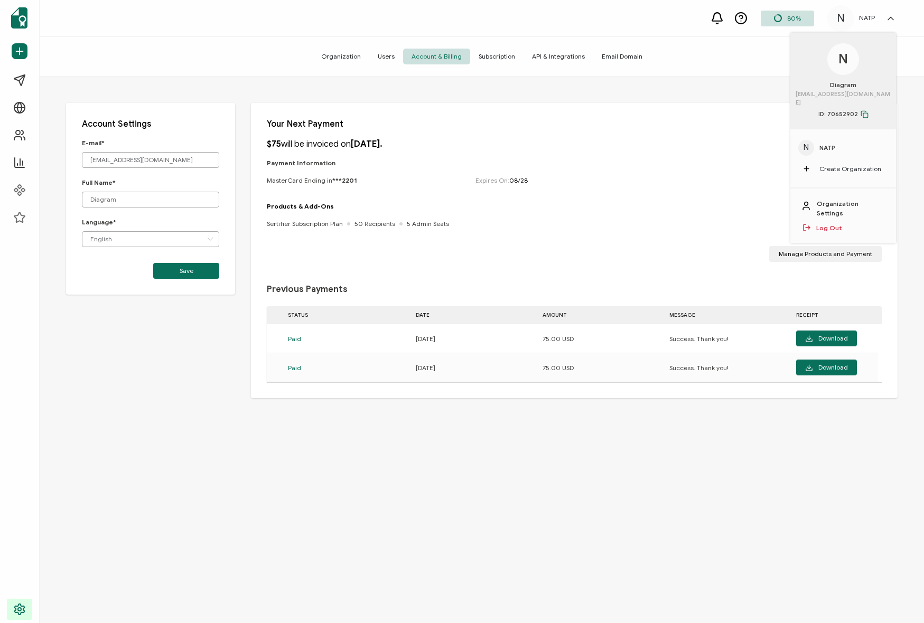
click at [738, 143] on span "NATP" at bounding box center [827, 148] width 16 height 10
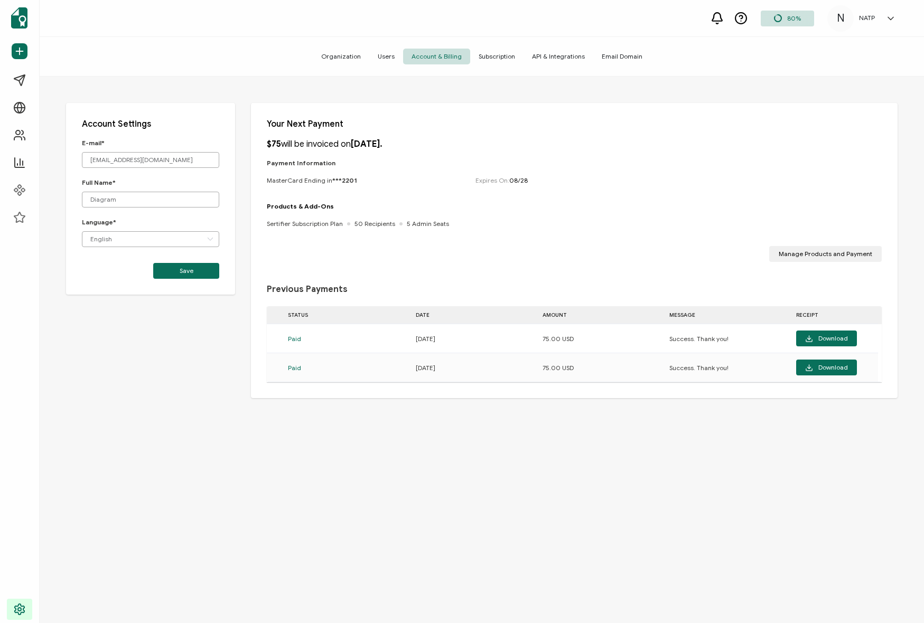
click at [617, 58] on span "Email Domain" at bounding box center [622, 57] width 58 height 16
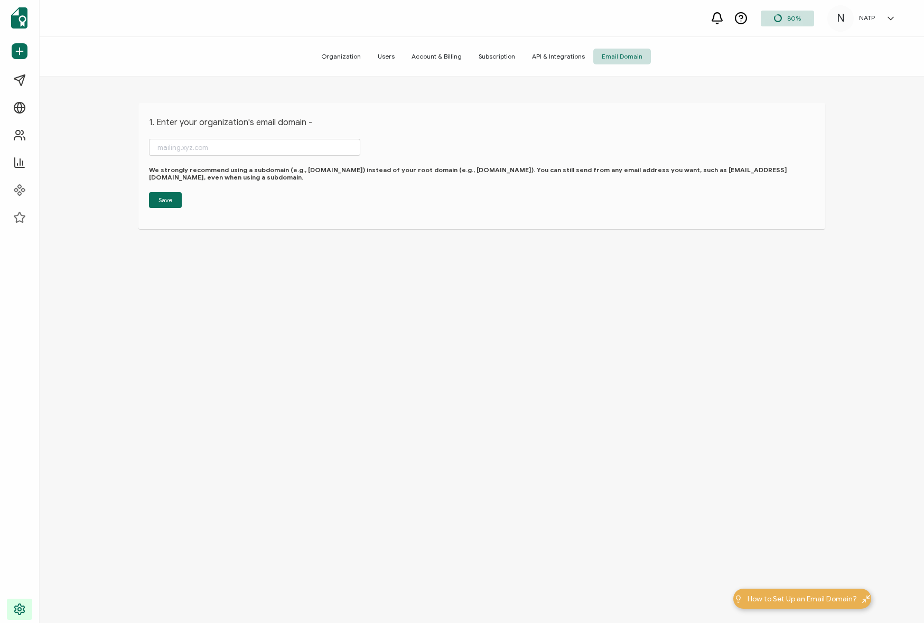
click at [538, 51] on span "API & Integrations" at bounding box center [559, 57] width 70 height 16
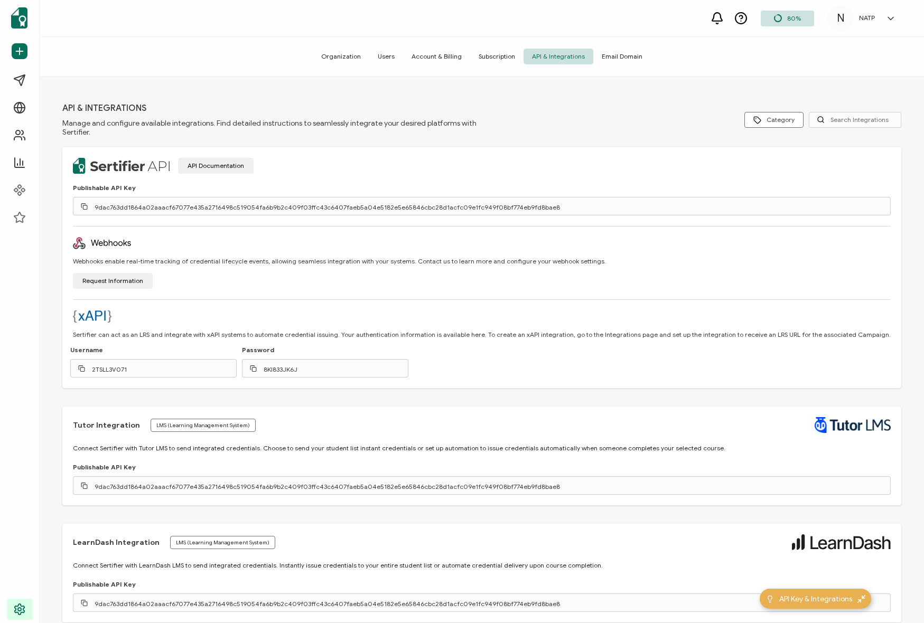
click at [493, 57] on span "Subscription" at bounding box center [496, 57] width 53 height 16
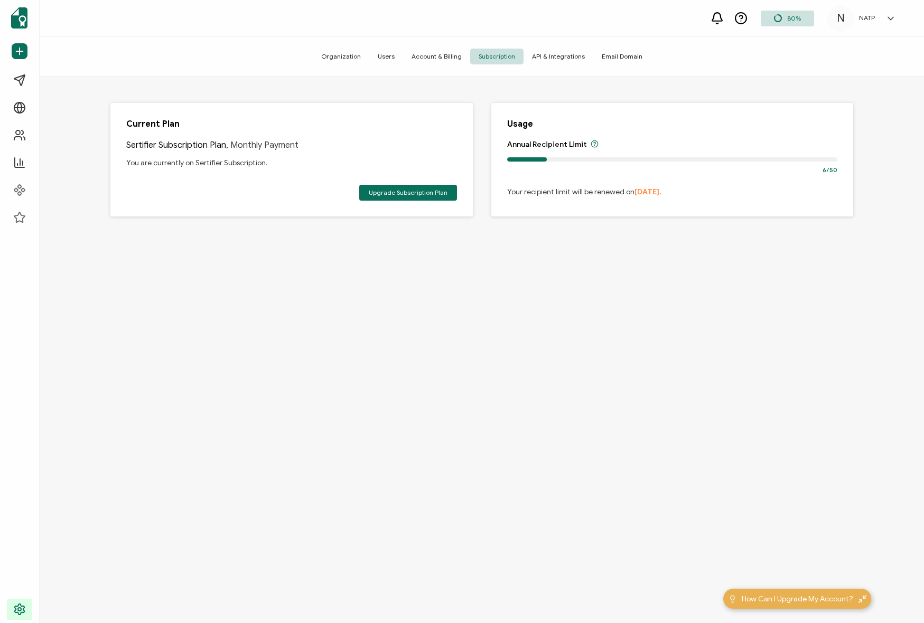
click at [446, 57] on span "Account & Billing" at bounding box center [436, 57] width 67 height 16
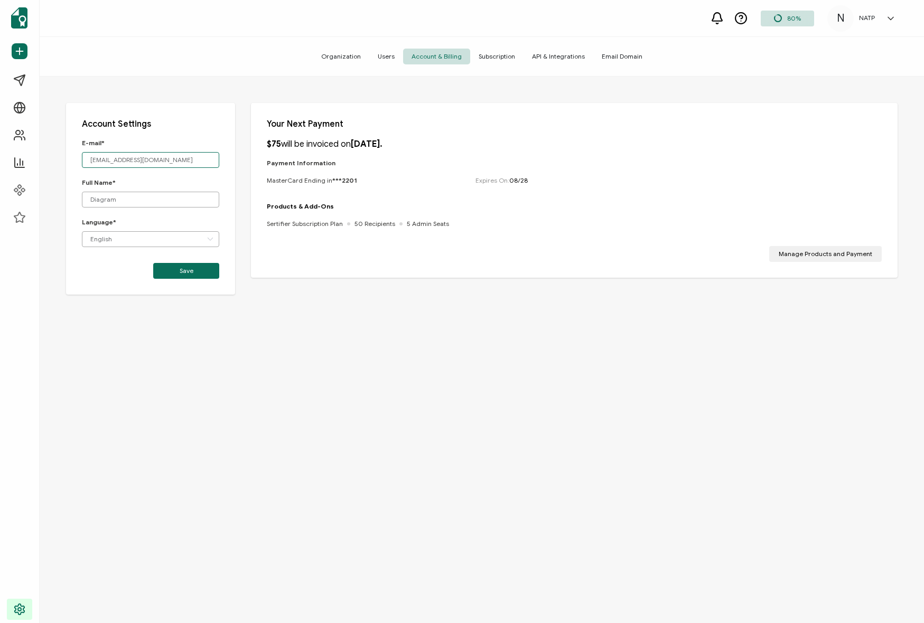
click at [164, 159] on input "[EMAIL_ADDRESS][DOMAIN_NAME]" at bounding box center [150, 160] width 137 height 16
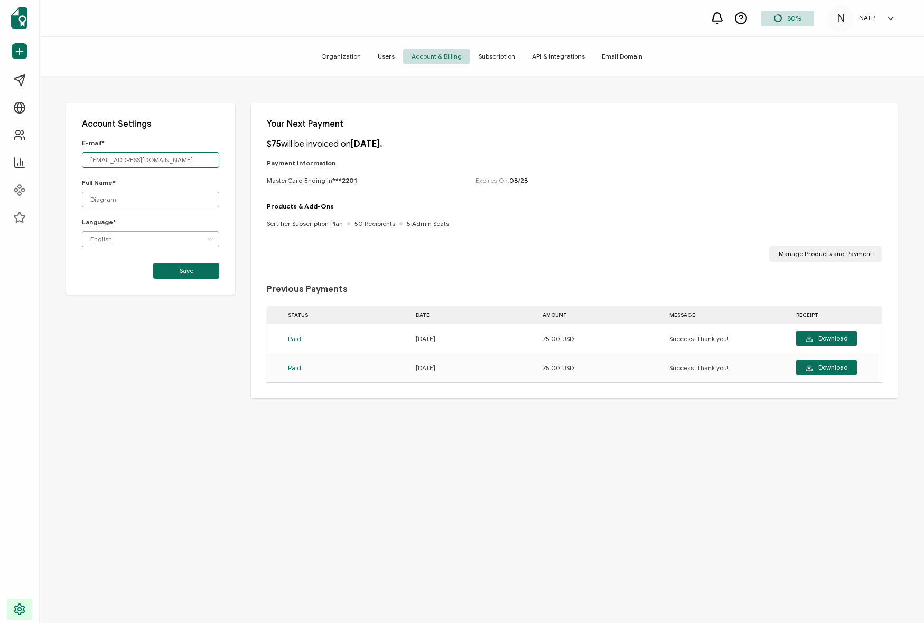
click at [175, 155] on input "[EMAIL_ADDRESS][DOMAIN_NAME]" at bounding box center [150, 160] width 137 height 16
click at [621, 55] on span "Email Domain" at bounding box center [622, 57] width 58 height 16
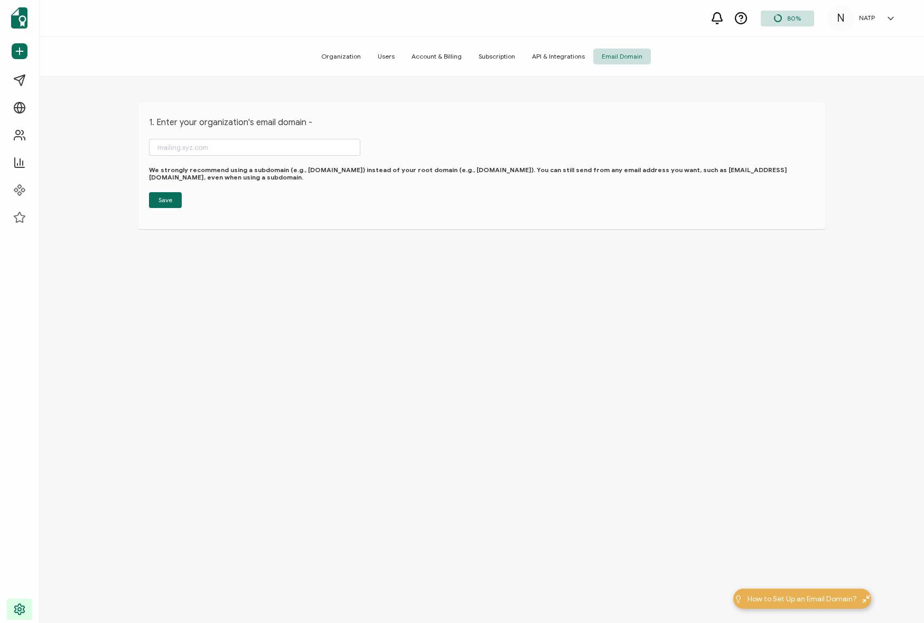
click at [111, 155] on div "1. Enter your organization's email domain - We strongly recommend using a subdo…" at bounding box center [482, 351] width 884 height 549
click at [151, 152] on input "text" at bounding box center [254, 147] width 211 height 17
click at [172, 149] on input "text" at bounding box center [254, 147] width 211 height 17
type input "[EMAIL_ADDRESS][DOMAIN_NAME]"
click at [295, 275] on div "1. Enter your organization's email domain - [EMAIL_ADDRESS][DOMAIN_NAME] We str…" at bounding box center [482, 351] width 884 height 549
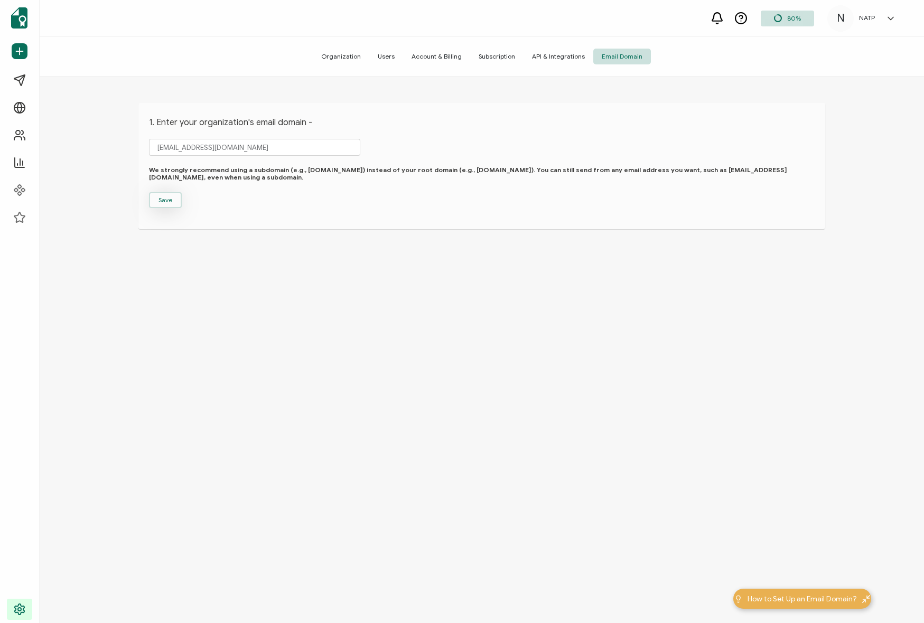
click at [165, 197] on span "Save" at bounding box center [166, 200] width 14 height 6
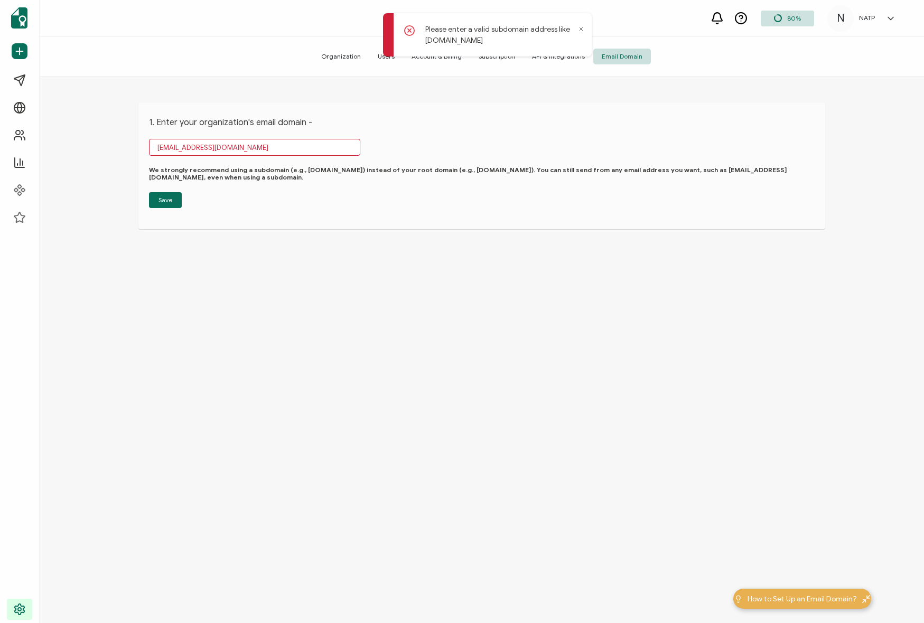
click at [226, 153] on input "[EMAIL_ADDRESS][DOMAIN_NAME]" at bounding box center [254, 147] width 211 height 17
drag, startPoint x: 165, startPoint y: 145, endPoint x: 239, endPoint y: 146, distance: 74.0
click at [235, 146] on input "[EMAIL_ADDRESS][DOMAIN_NAME]" at bounding box center [254, 147] width 211 height 17
click at [239, 146] on input "[EMAIL_ADDRESS][DOMAIN_NAME]" at bounding box center [254, 147] width 211 height 17
drag, startPoint x: 164, startPoint y: 147, endPoint x: 218, endPoint y: 148, distance: 53.9
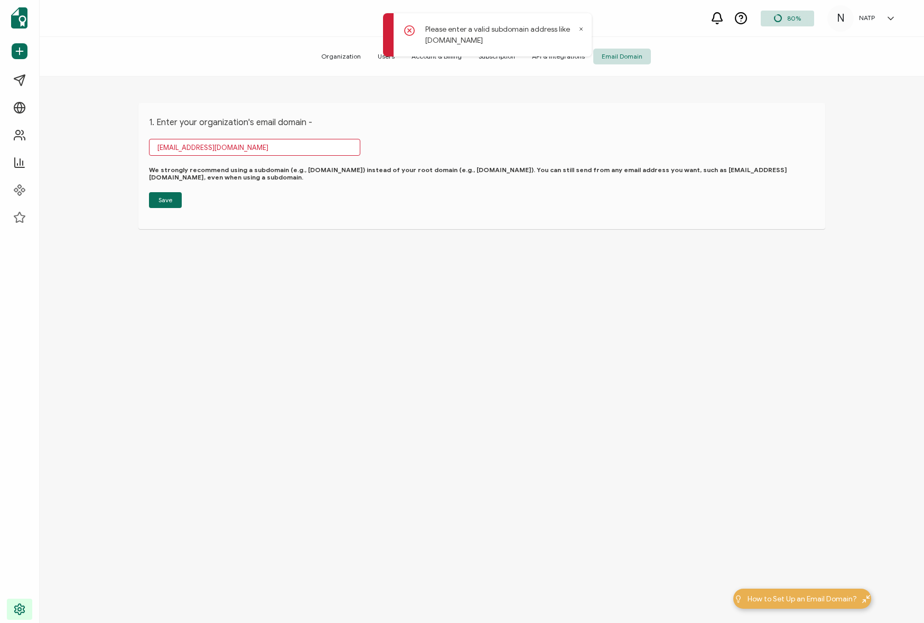
click at [200, 148] on input "[EMAIL_ADDRESS][DOMAIN_NAME]" at bounding box center [254, 147] width 211 height 17
click at [218, 148] on input "[EMAIL_ADDRESS][DOMAIN_NAME]" at bounding box center [254, 147] width 211 height 17
click at [156, 147] on input "[EMAIL_ADDRESS][DOMAIN_NAME]" at bounding box center [254, 147] width 211 height 17
drag, startPoint x: 221, startPoint y: 146, endPoint x: 122, endPoint y: 146, distance: 98.8
click at [122, 146] on div "1. Enter your organization's email domain - [EMAIL_ADDRESS][DOMAIN_NAME] We str…" at bounding box center [482, 351] width 884 height 549
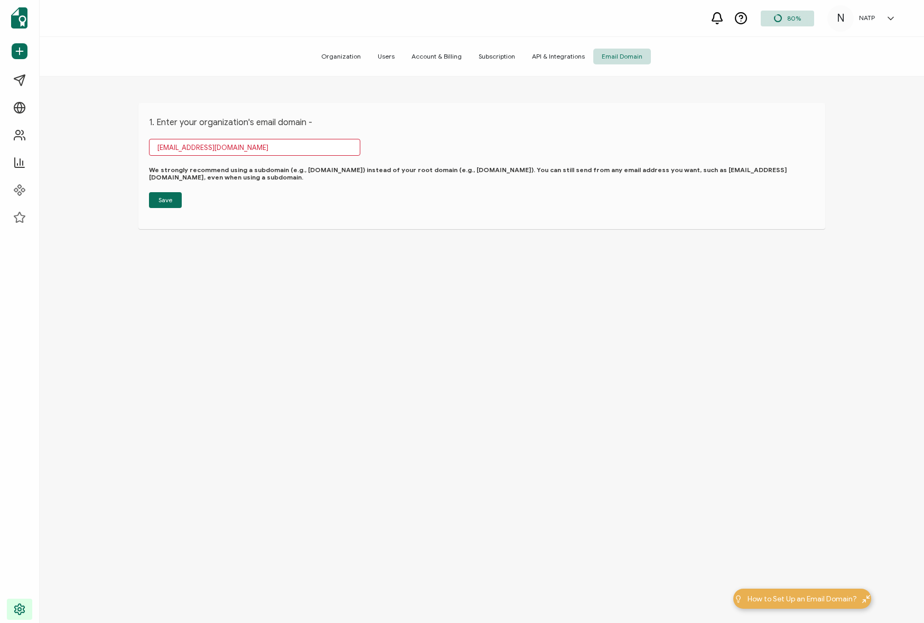
click at [173, 147] on input "[EMAIL_ADDRESS][DOMAIN_NAME]" at bounding box center [254, 147] width 211 height 17
click at [169, 147] on input "[EMAIL_ADDRESS][DOMAIN_NAME]" at bounding box center [254, 147] width 211 height 17
click at [356, 260] on div "1. Enter your organization's email domain - We strongly recommend using a subdo…" at bounding box center [482, 351] width 884 height 549
